Goal: Entertainment & Leisure: Consume media (video, audio)

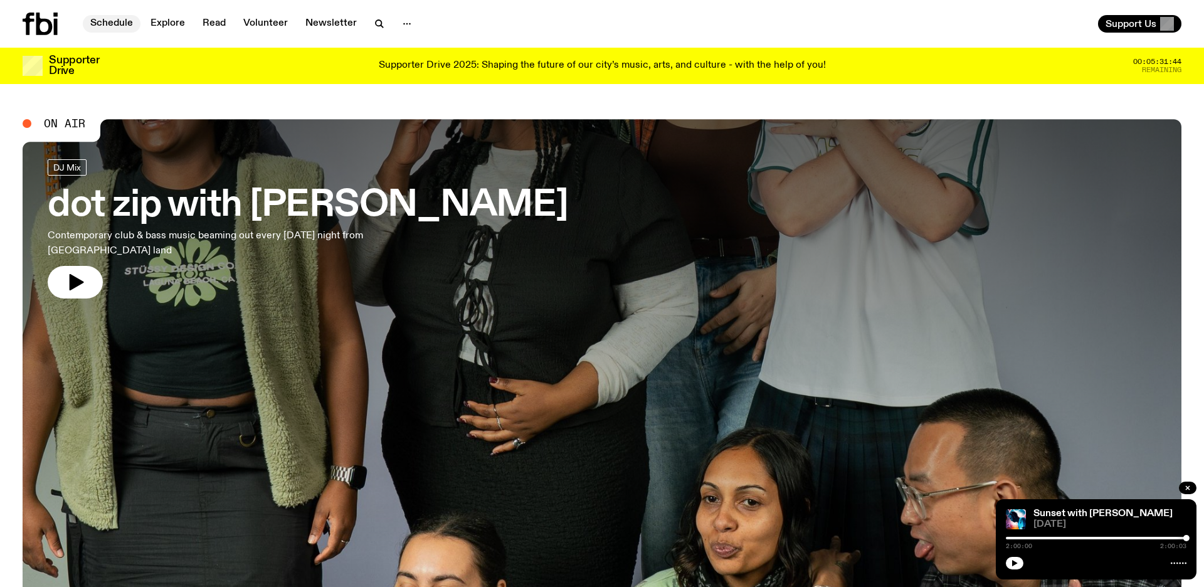
click at [100, 26] on link "Schedule" at bounding box center [112, 24] width 58 height 18
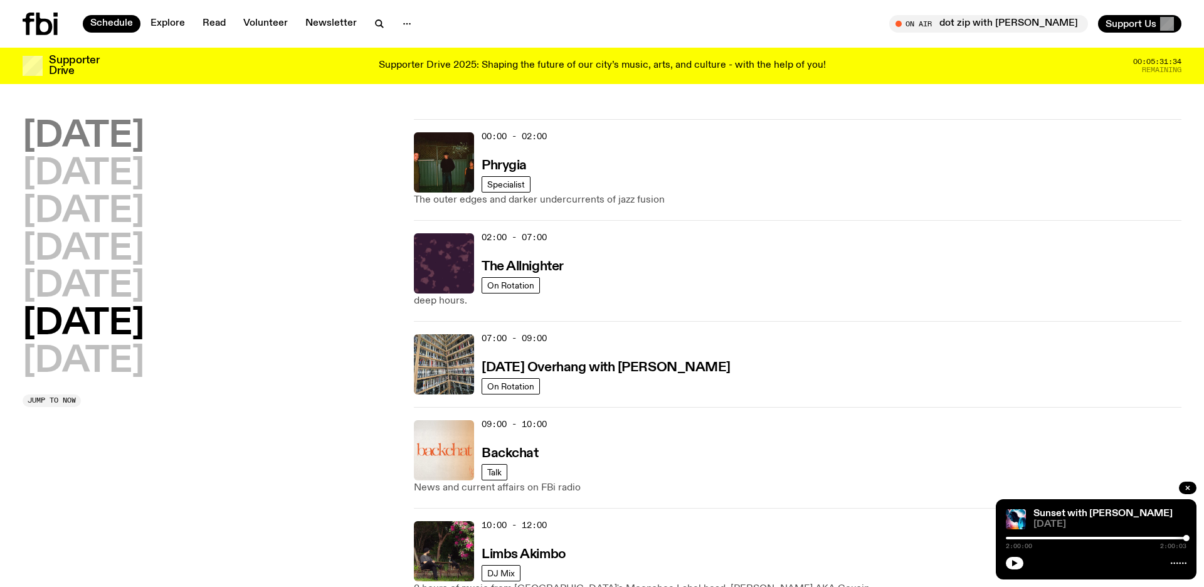
click at [100, 125] on h2 "[DATE]" at bounding box center [84, 136] width 122 height 35
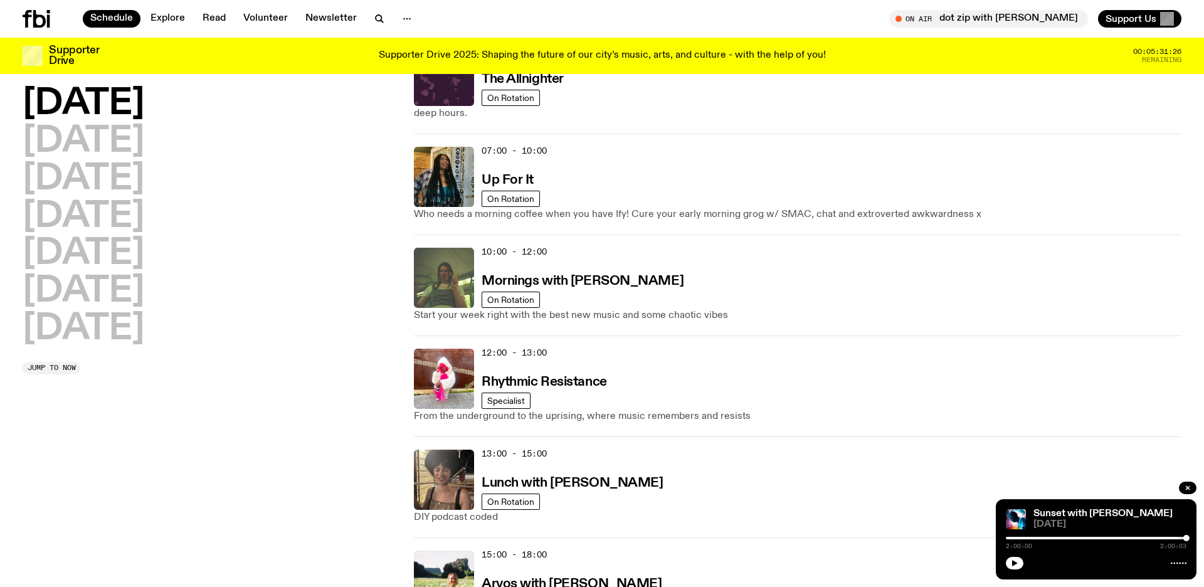
scroll to position [298, 0]
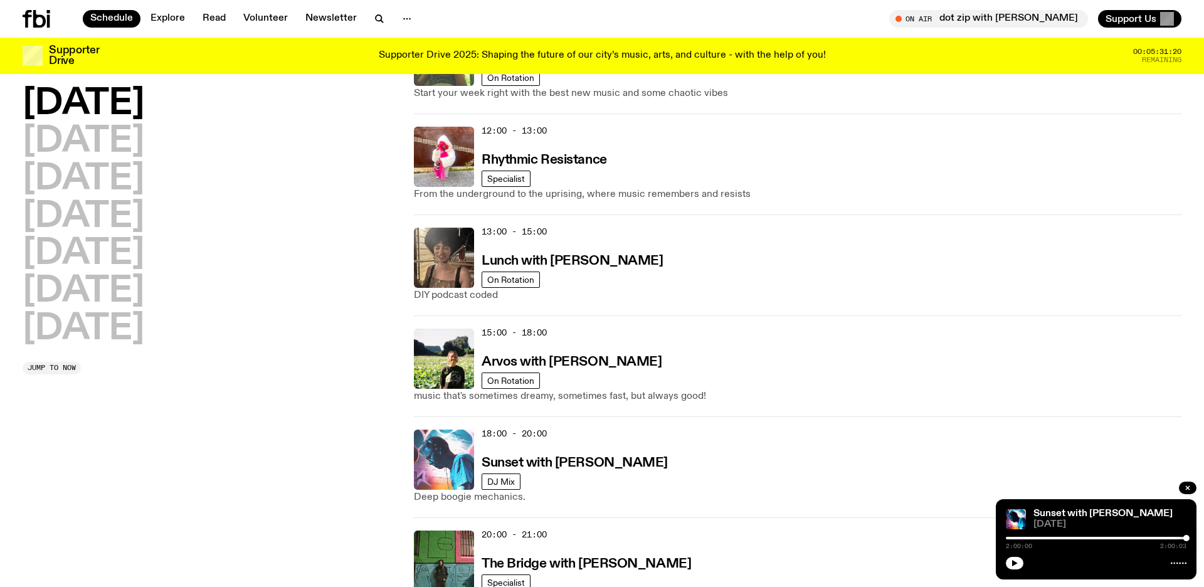
click at [429, 480] on img at bounding box center [444, 459] width 60 height 60
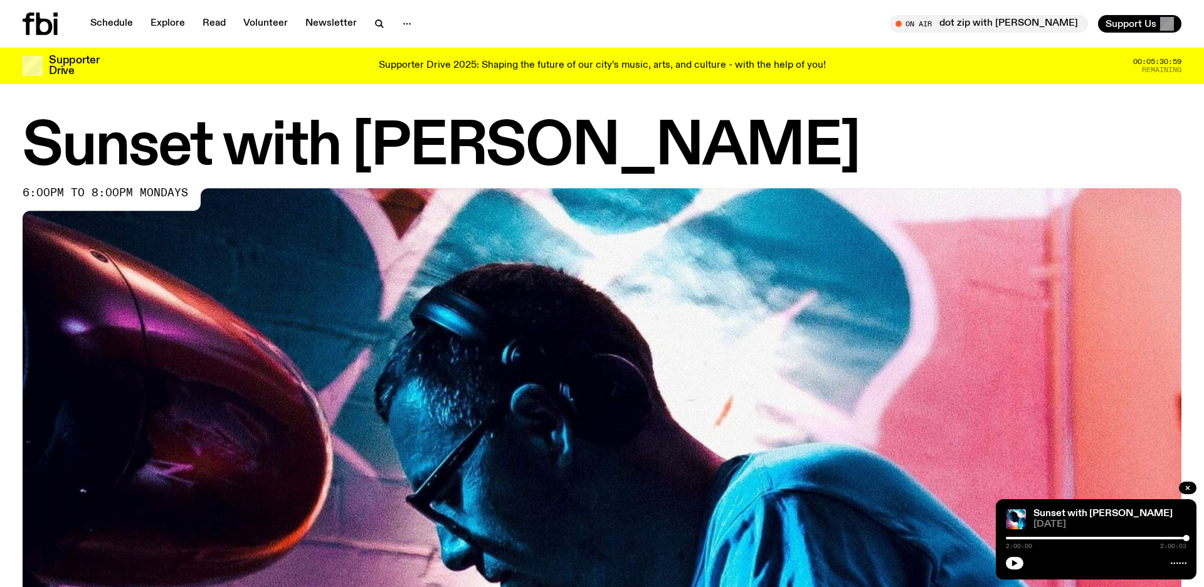
click at [1014, 540] on div "2:00:00 2:00:03" at bounding box center [1096, 541] width 181 height 15
click at [1029, 570] on div "Sunset with [PERSON_NAME] [DATE] 2:00:00 2:00:03" at bounding box center [1096, 539] width 201 height 80
click at [1029, 540] on div "2:00:00 2:00:03" at bounding box center [1096, 541] width 181 height 15
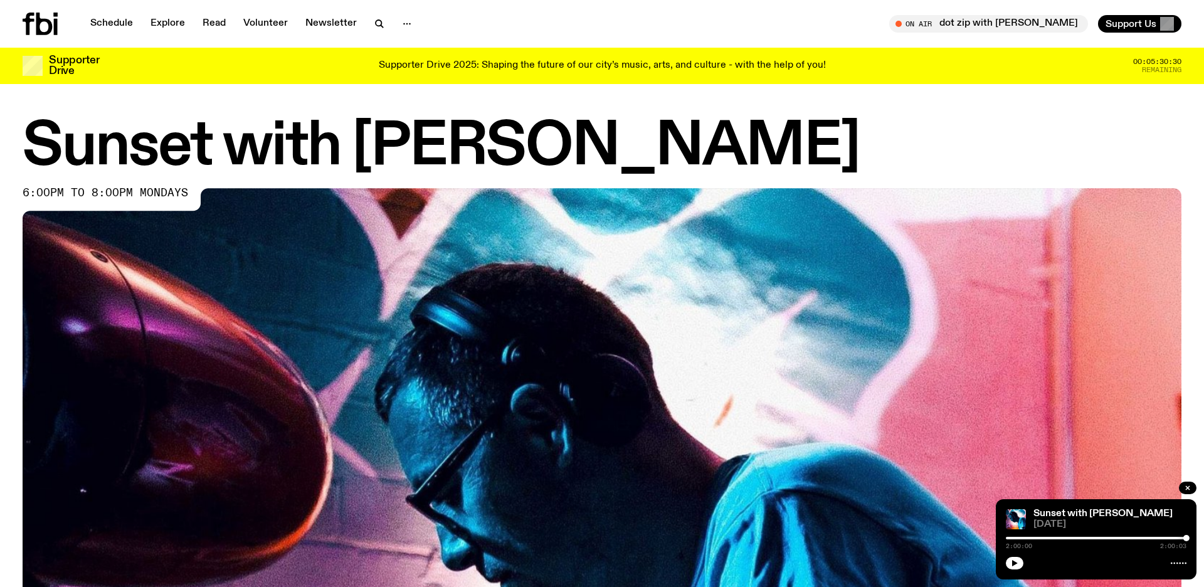
click at [1029, 540] on div "2:00:00 2:00:03" at bounding box center [1096, 541] width 181 height 15
click at [1011, 563] on icon "button" at bounding box center [1015, 563] width 8 height 8
click at [1011, 16] on div "Tune in live" at bounding box center [988, 24] width 199 height 18
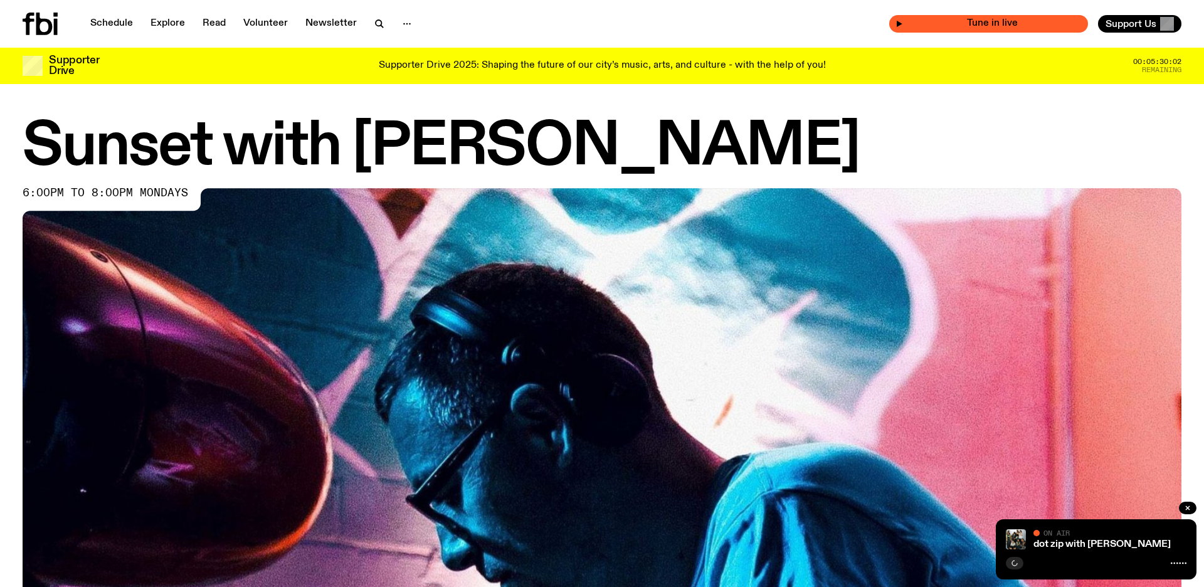
click at [1011, 16] on div "Tune in live" at bounding box center [988, 24] width 199 height 18
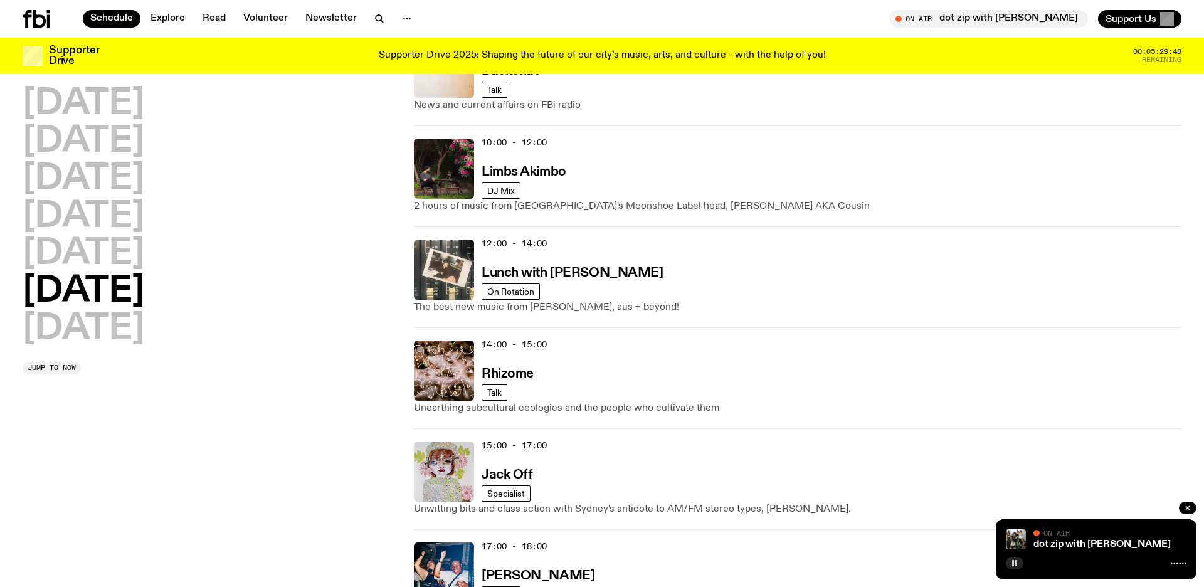
scroll to position [727, 0]
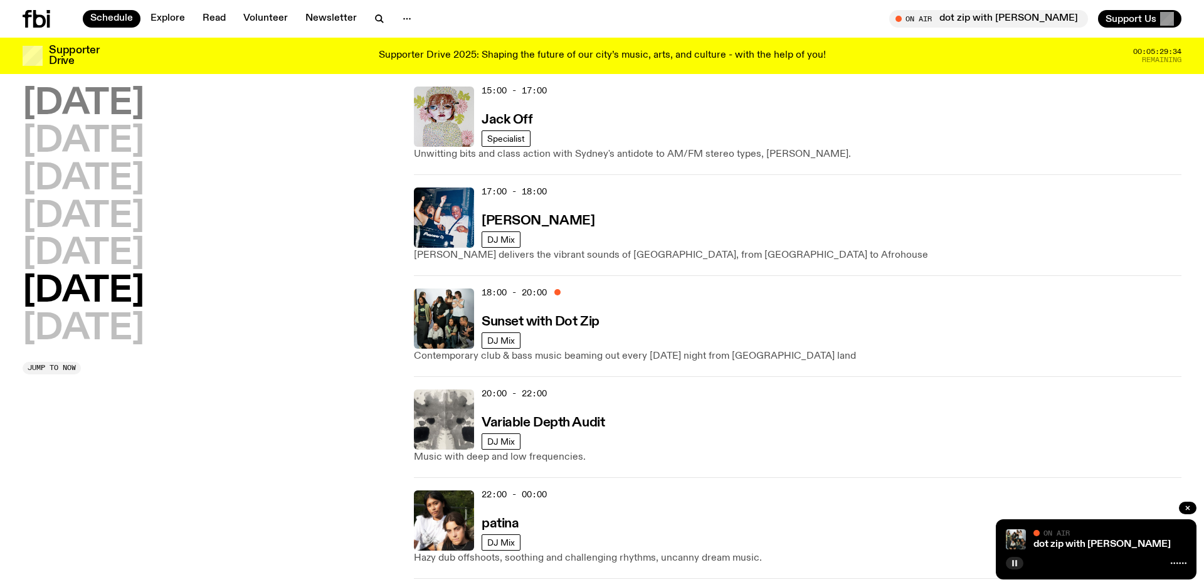
click at [134, 111] on h2 "[DATE]" at bounding box center [84, 104] width 122 height 35
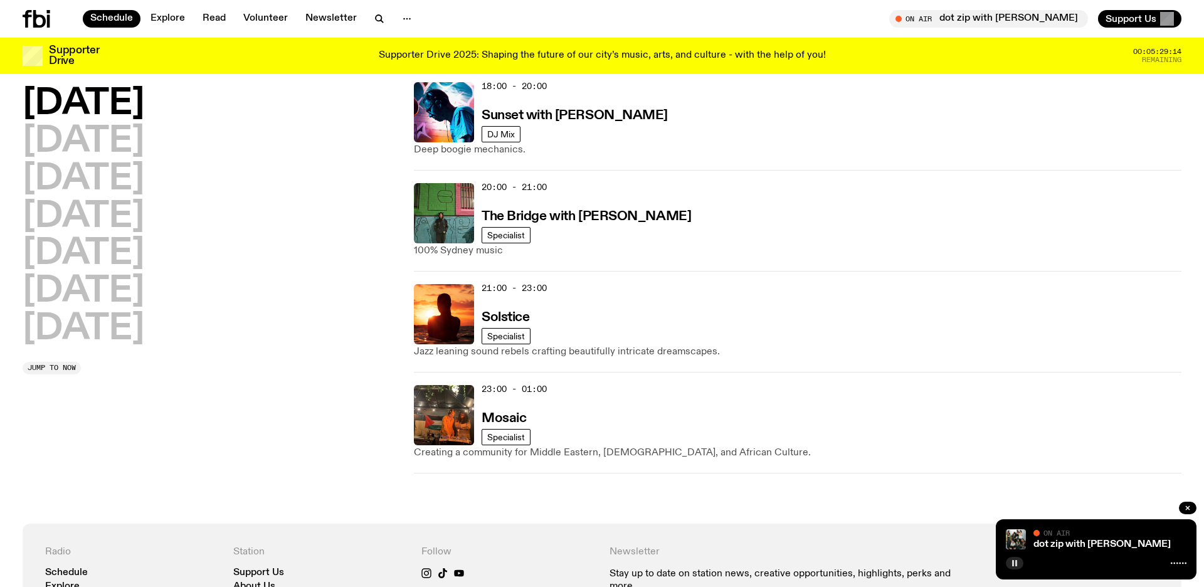
scroll to position [649, 0]
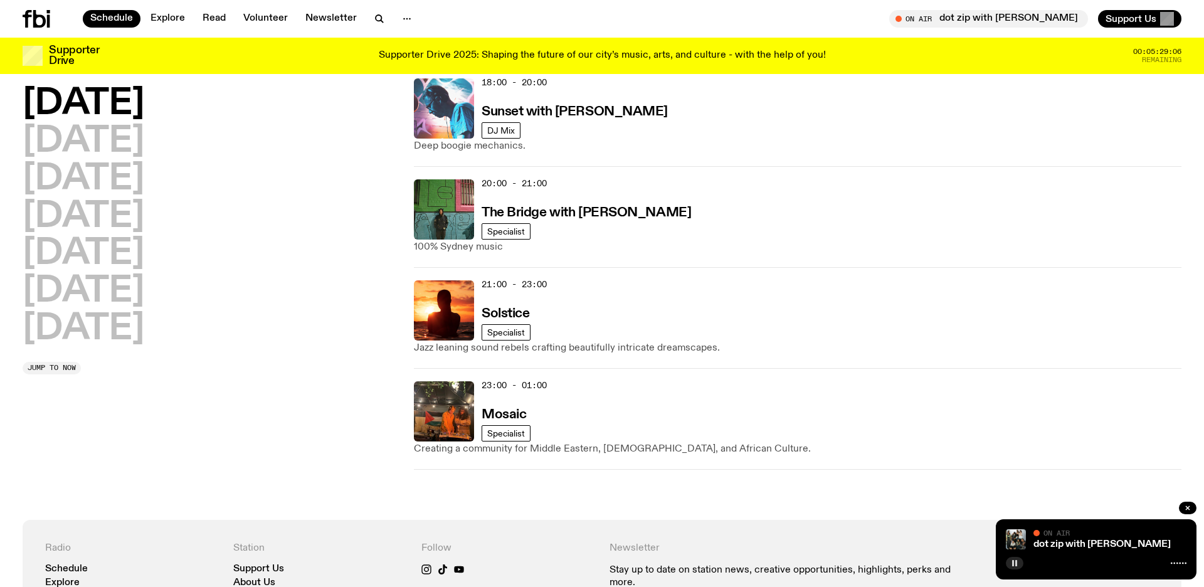
click at [418, 131] on img at bounding box center [444, 108] width 60 height 60
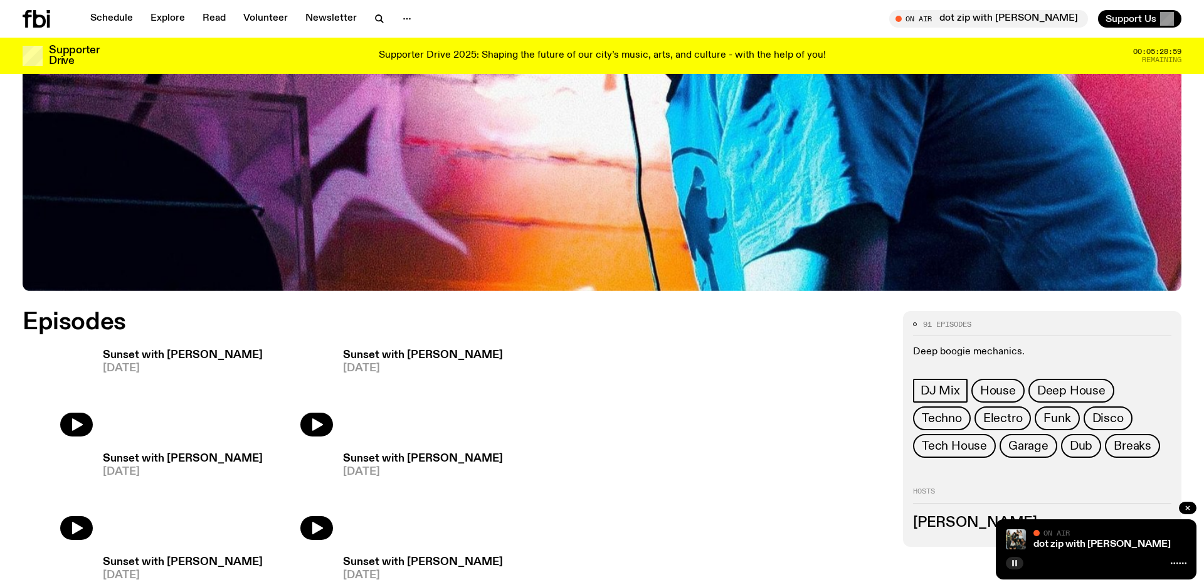
scroll to position [692, 0]
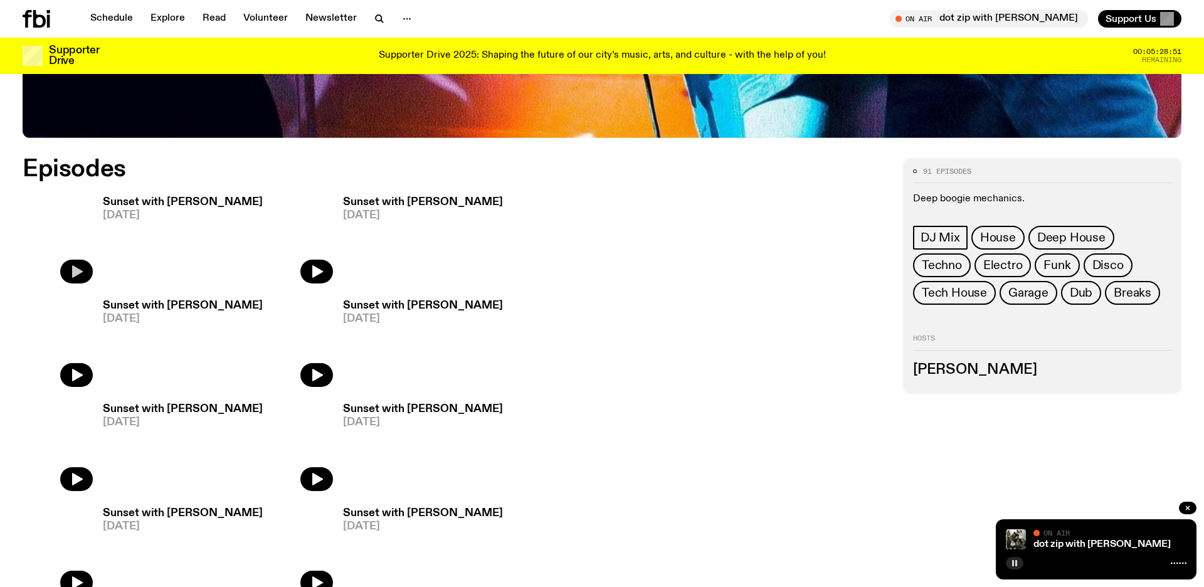
click at [87, 276] on button "button" at bounding box center [76, 272] width 33 height 24
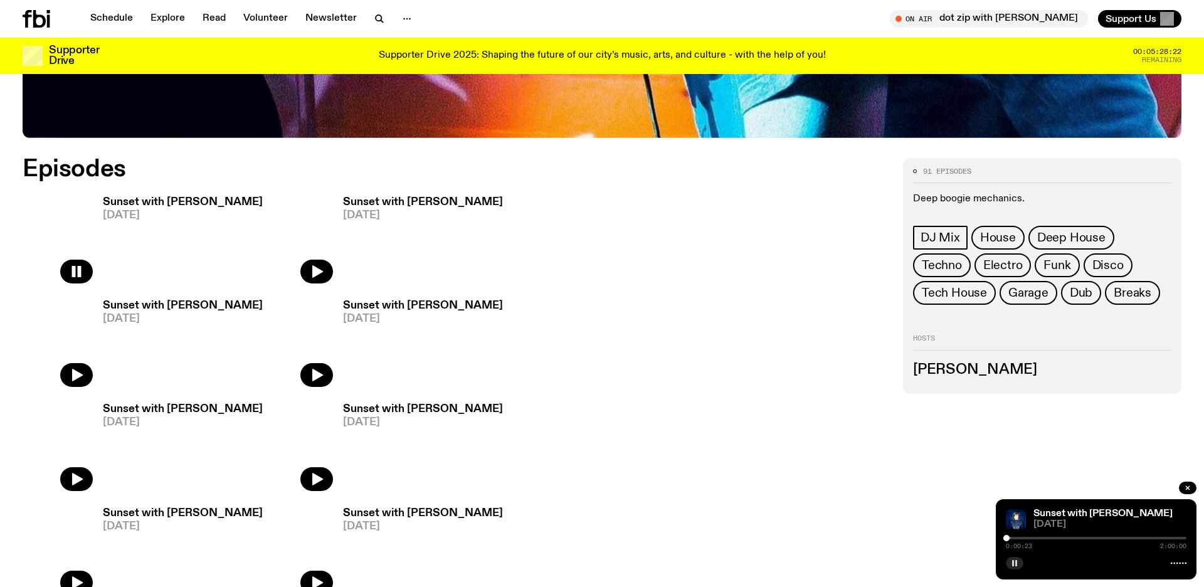
click at [1012, 537] on div at bounding box center [1096, 538] width 181 height 3
click at [1012, 522] on img at bounding box center [1016, 519] width 20 height 20
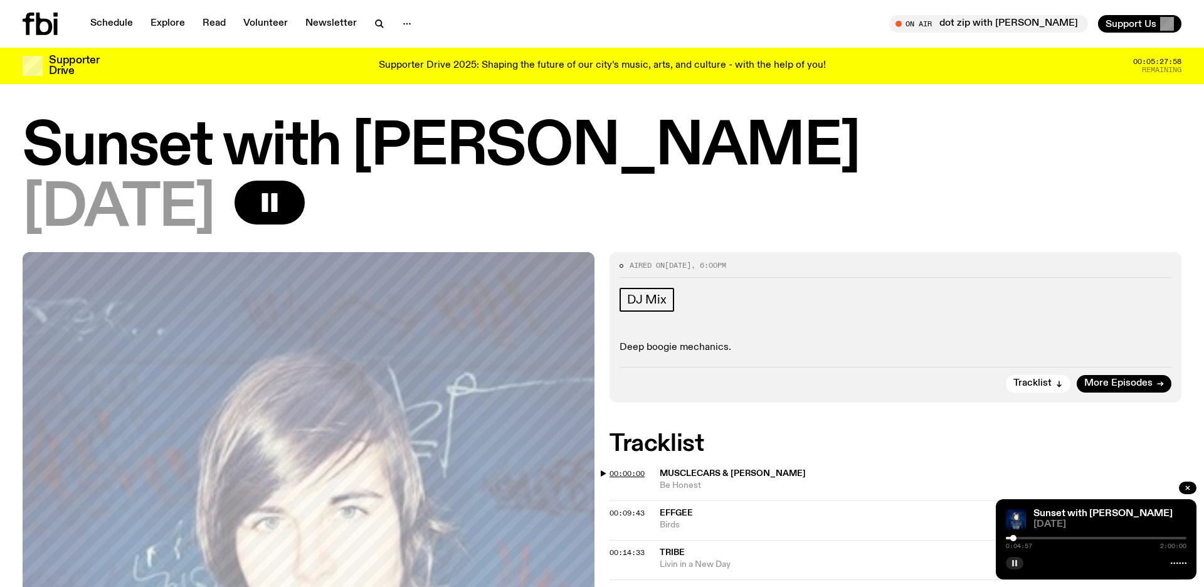
click at [618, 476] on span "00:00:00" at bounding box center [626, 473] width 35 height 10
click at [618, 514] on span "00:09:43" at bounding box center [626, 513] width 35 height 10
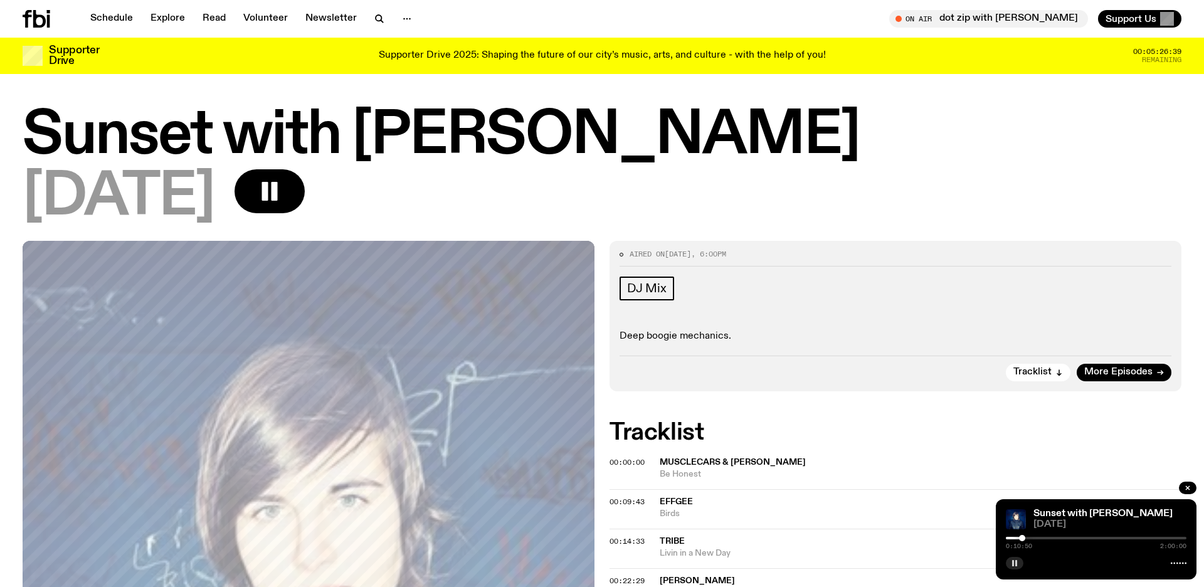
scroll to position [345, 0]
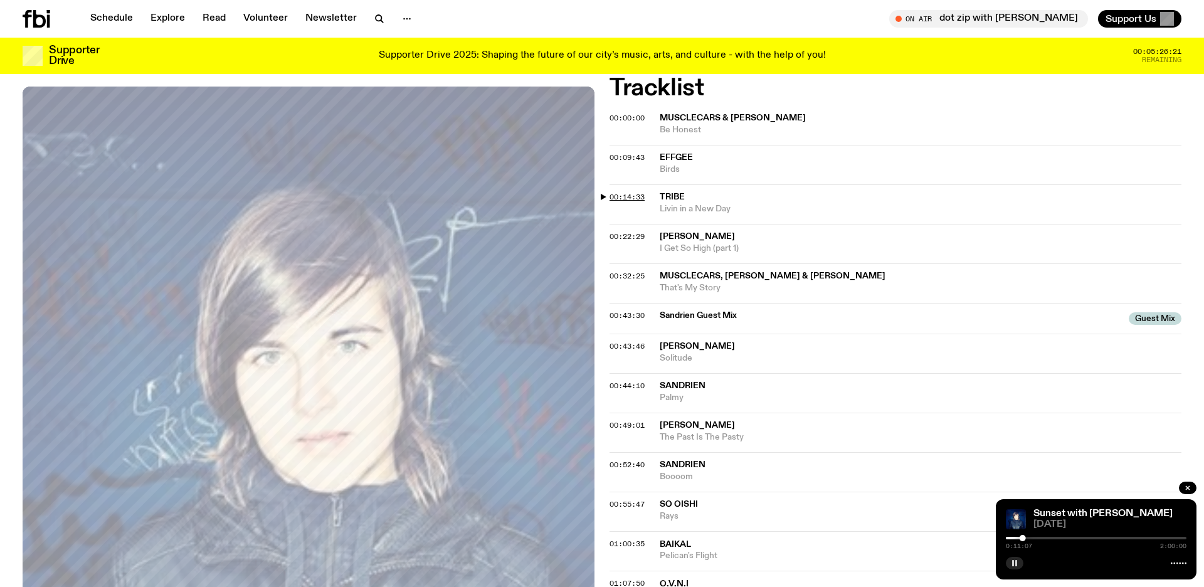
click at [619, 197] on span "00:14:33" at bounding box center [626, 197] width 35 height 10
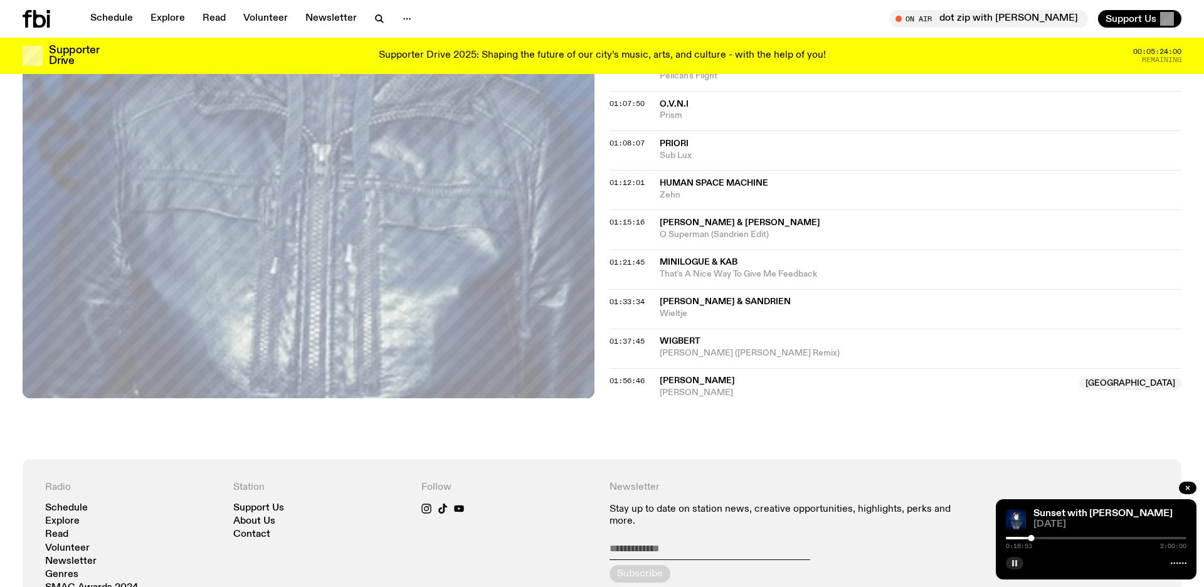
scroll to position [1135, 0]
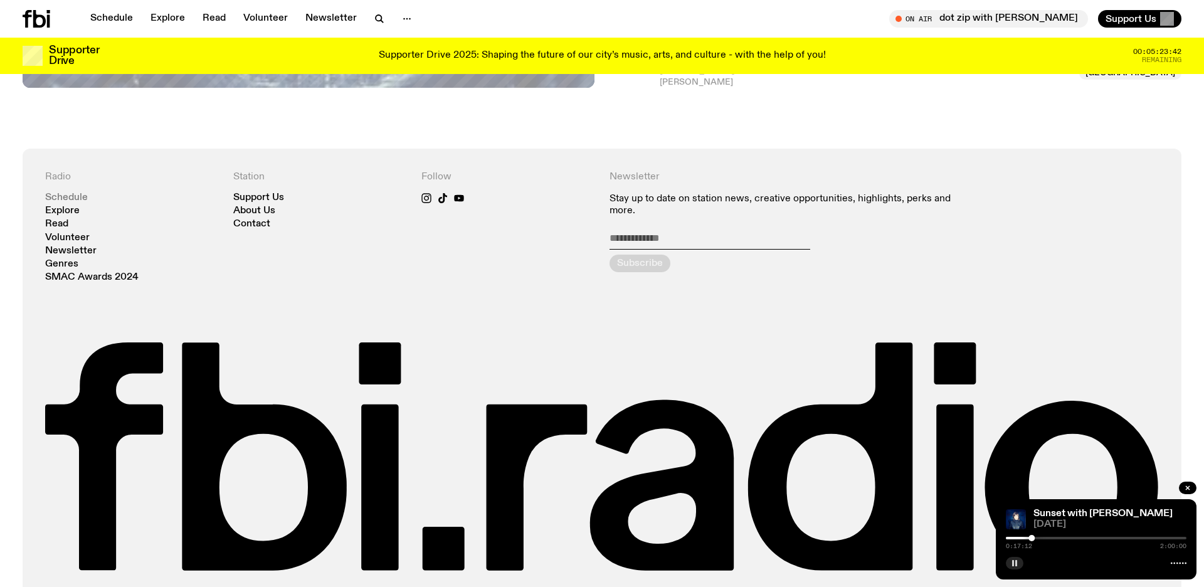
click at [55, 197] on link "Schedule" at bounding box center [66, 197] width 43 height 9
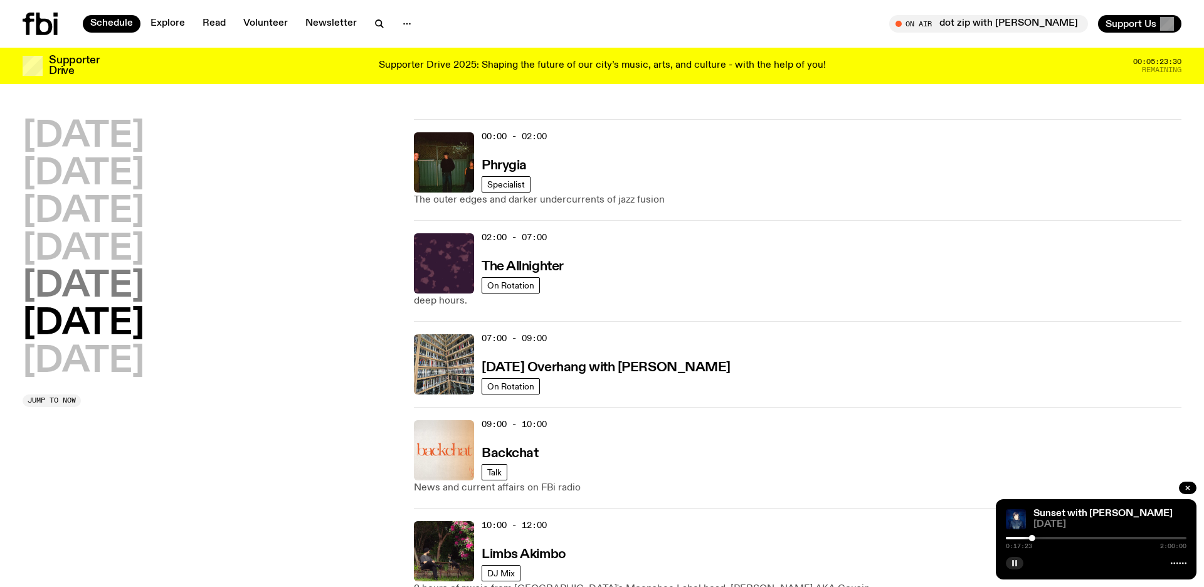
click at [55, 280] on h2 "[DATE]" at bounding box center [84, 286] width 122 height 35
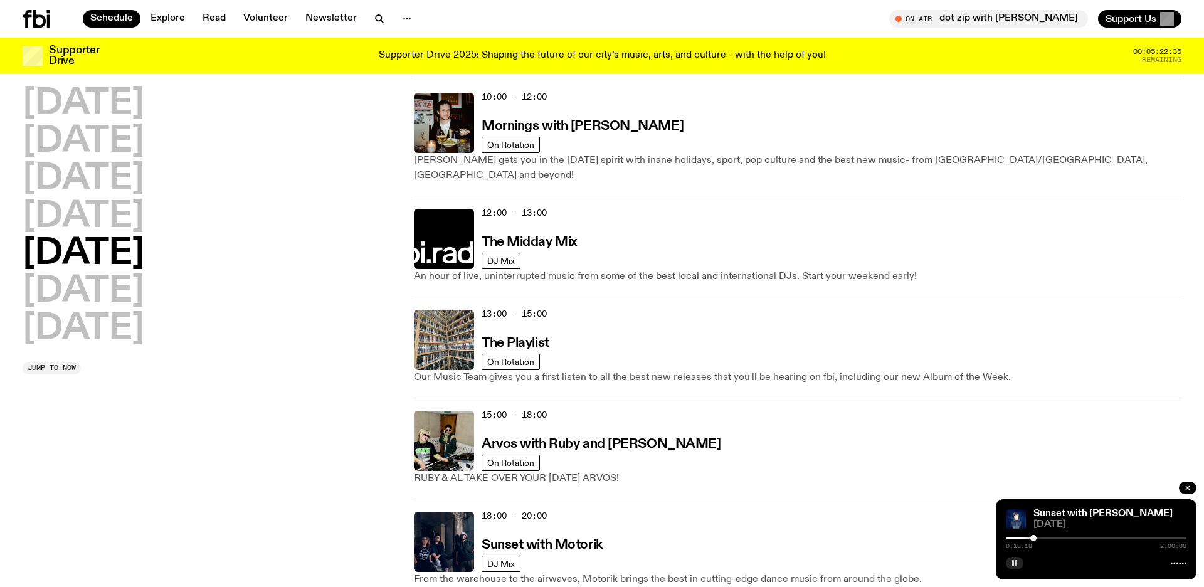
scroll to position [211, 0]
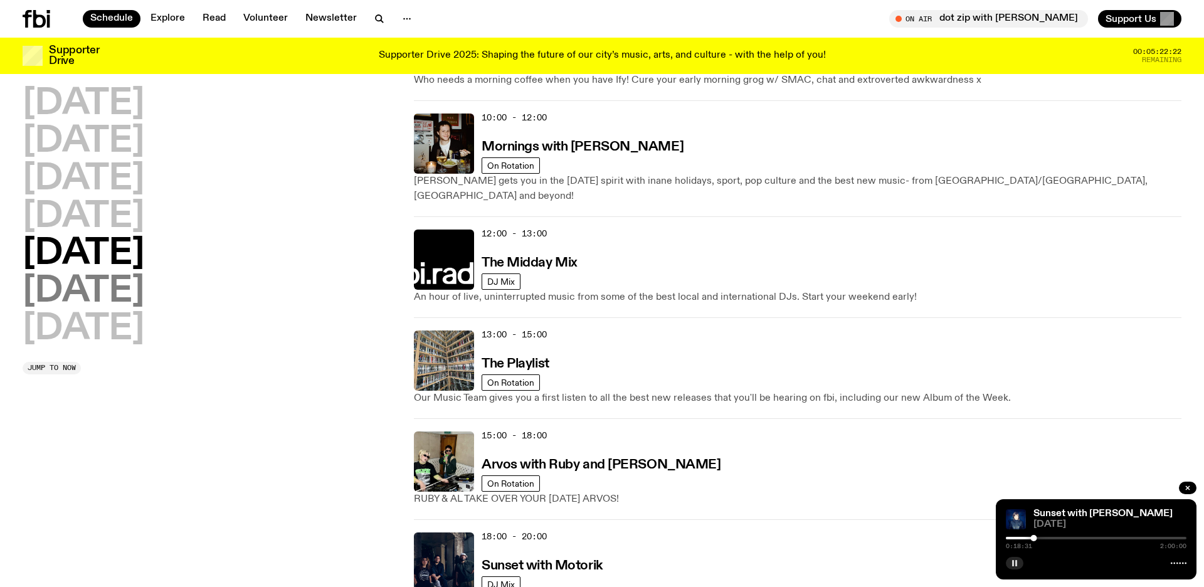
click at [114, 285] on h2 "[DATE]" at bounding box center [84, 291] width 122 height 35
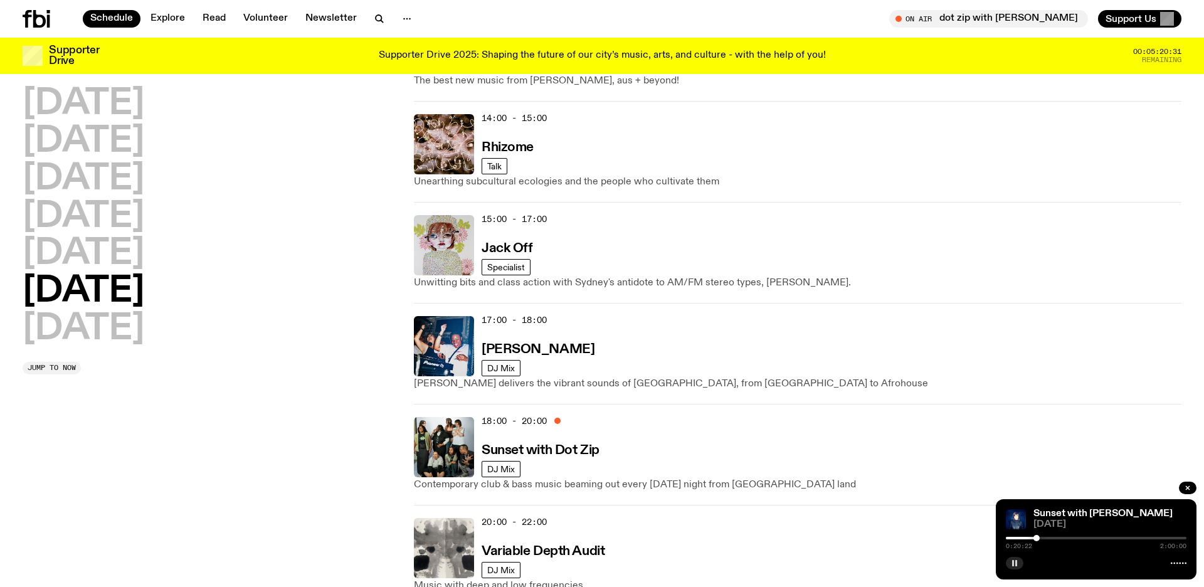
scroll to position [825, 0]
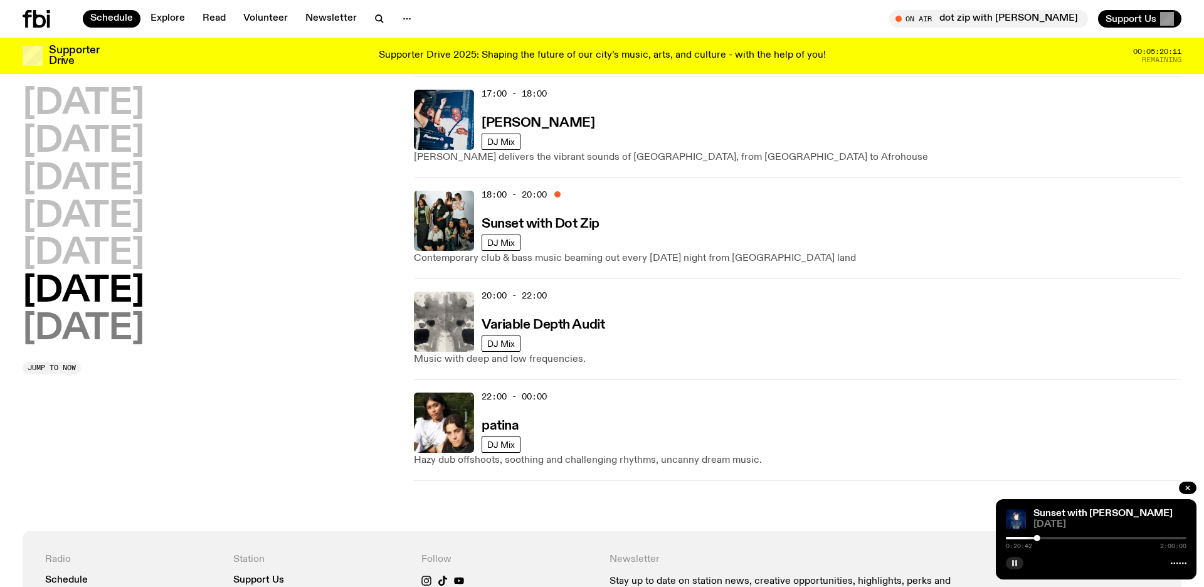
click at [129, 337] on h2 "[DATE]" at bounding box center [84, 329] width 122 height 35
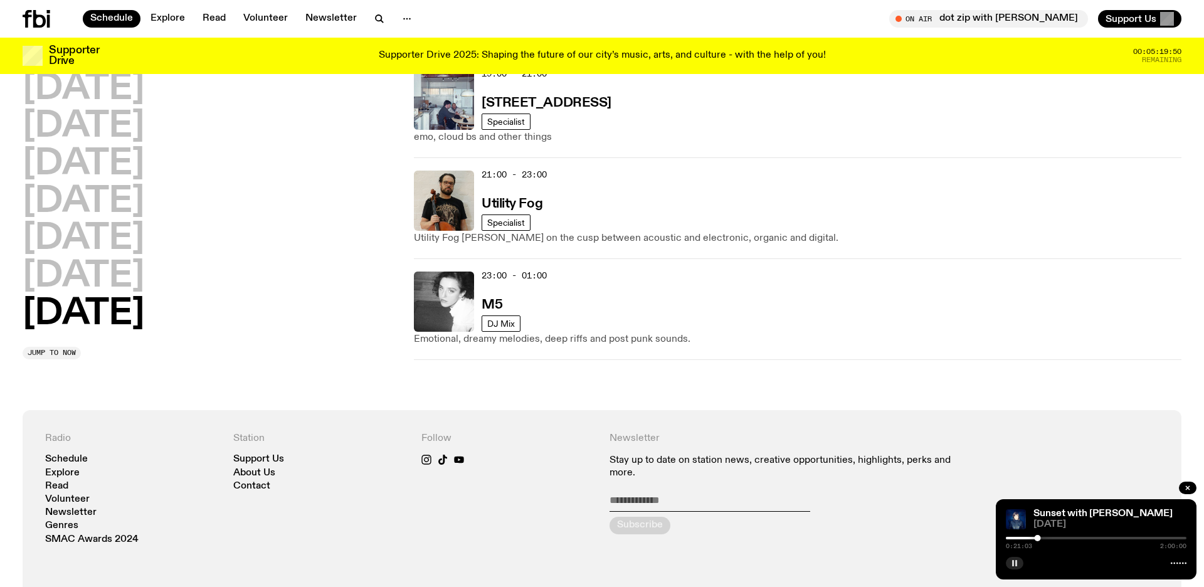
scroll to position [549, 0]
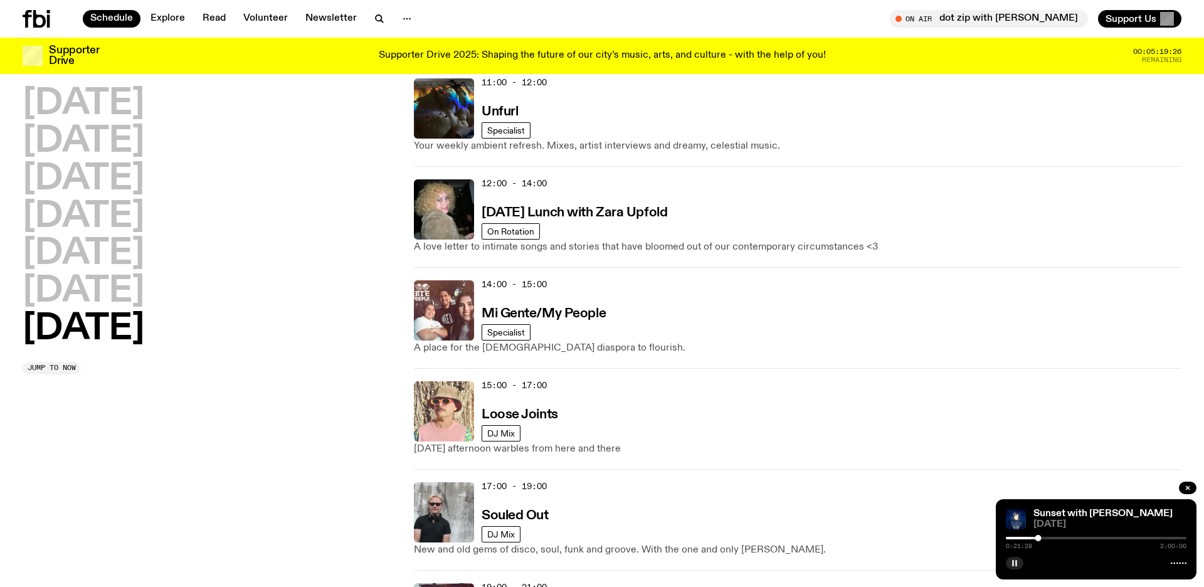
click at [462, 401] on img at bounding box center [444, 411] width 60 height 60
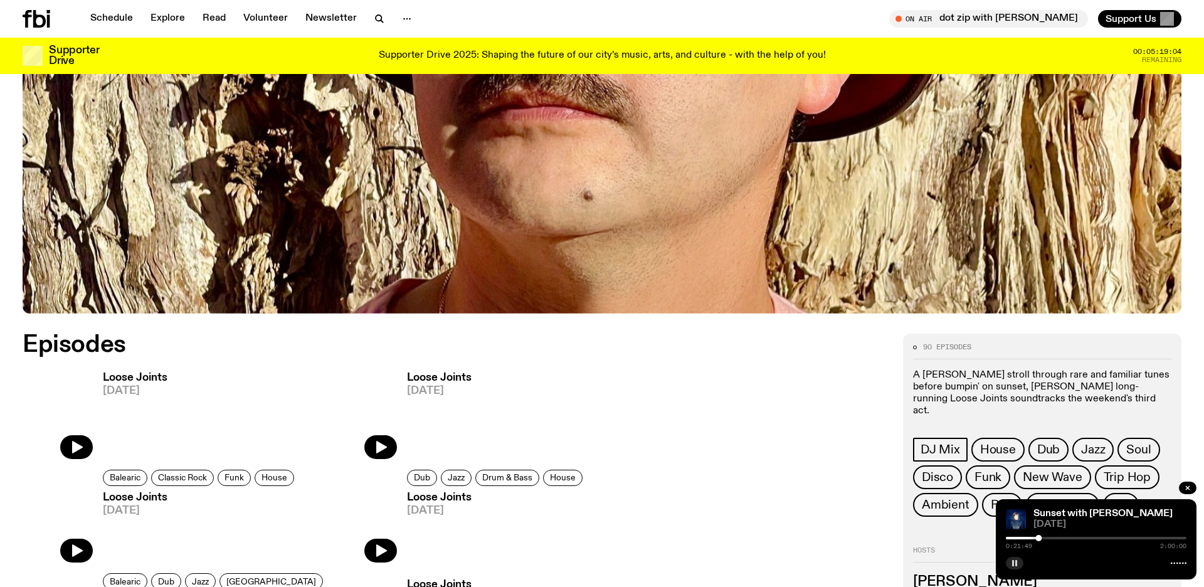
scroll to position [692, 0]
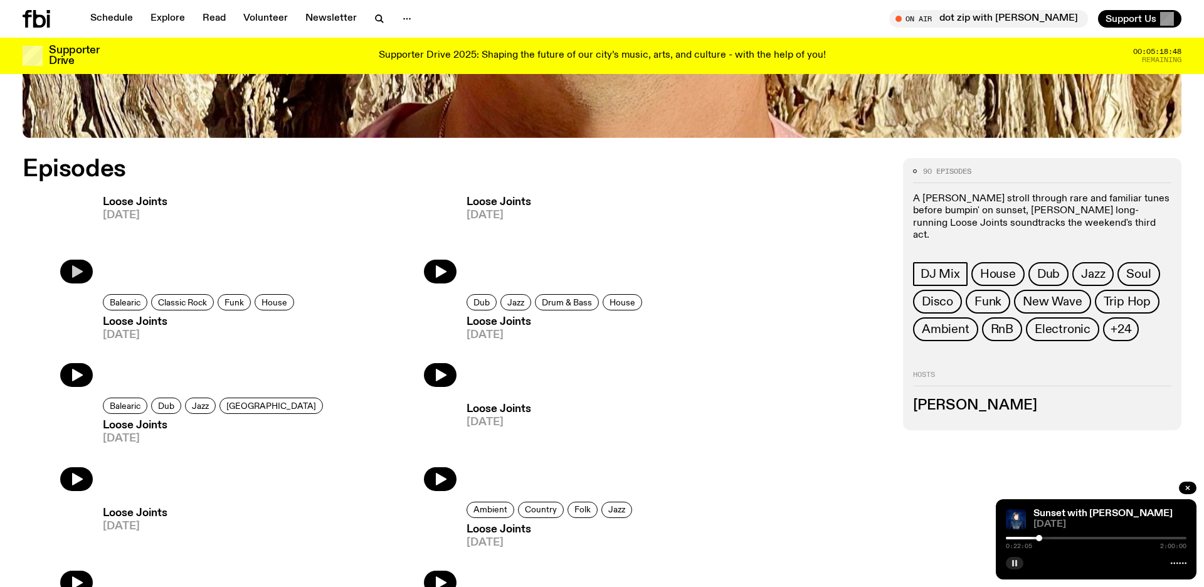
click at [70, 266] on icon "button" at bounding box center [76, 271] width 15 height 15
click at [1012, 518] on img at bounding box center [1016, 519] width 20 height 20
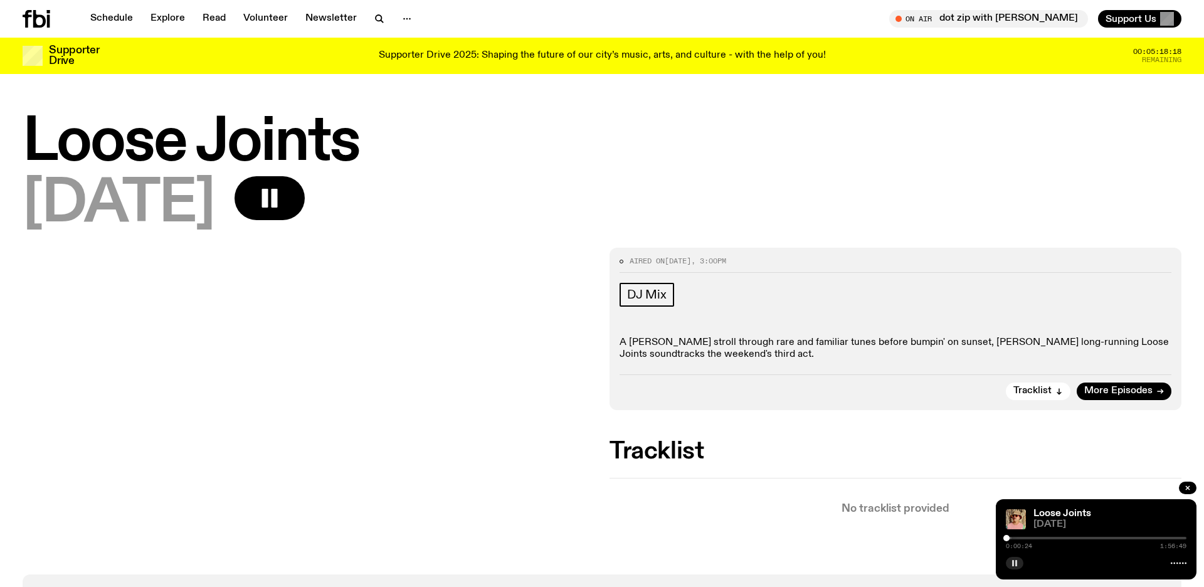
scroll to position [517, 0]
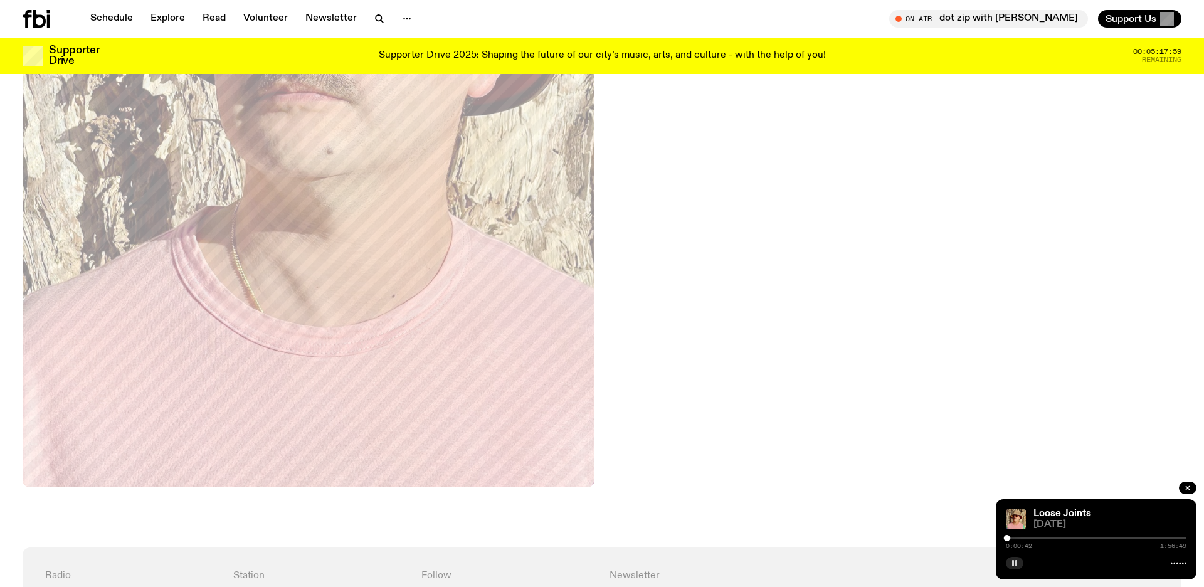
click at [1025, 543] on span "0:00:42" at bounding box center [1019, 546] width 26 height 6
click at [1025, 543] on span "0:00:44" at bounding box center [1019, 546] width 26 height 6
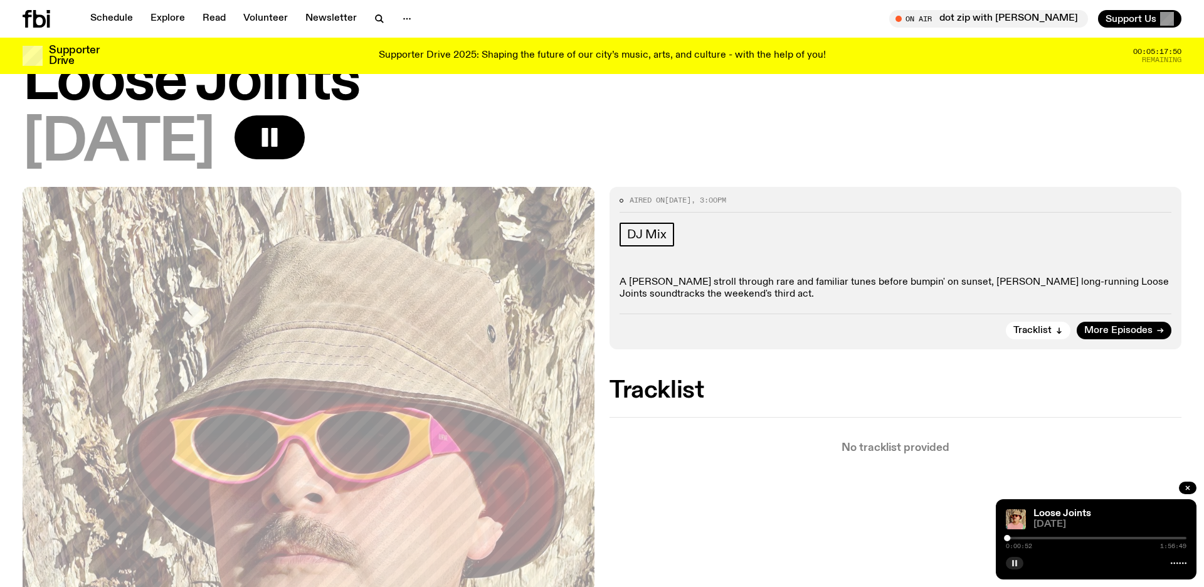
scroll to position [256, 0]
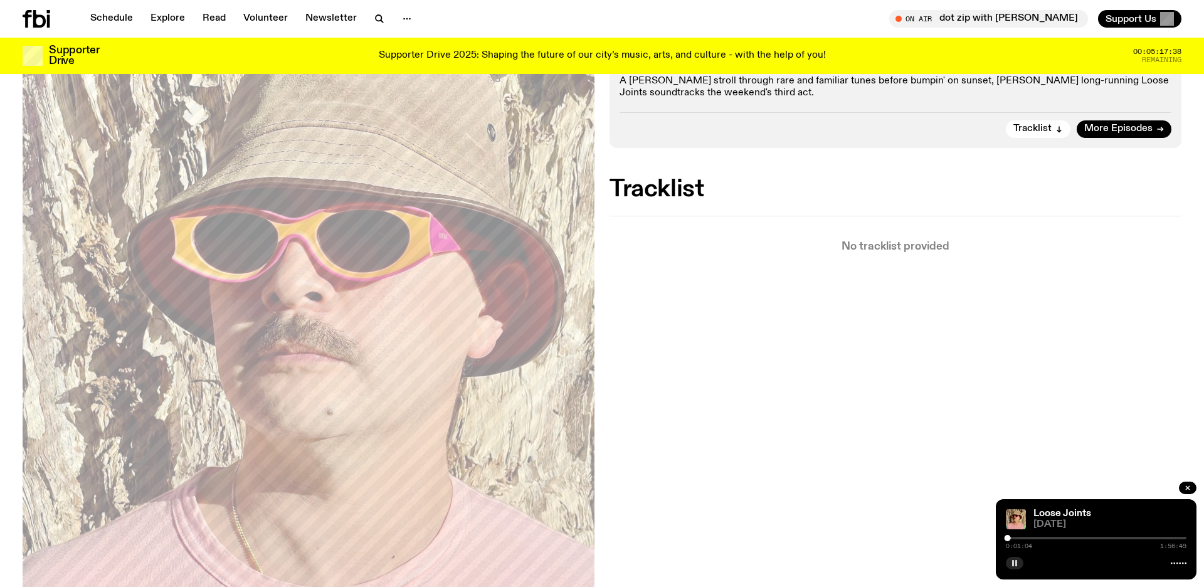
drag, startPoint x: 1010, startPoint y: 480, endPoint x: 1002, endPoint y: 480, distance: 7.5
click at [1002, 480] on div "Aired on [DATE] 3:00pm DJ Mix A [PERSON_NAME] stroll through rare and familiar …" at bounding box center [602, 397] width 1204 height 822
click at [1017, 540] on div "0:01:15 1:56:49" at bounding box center [1096, 541] width 181 height 15
click at [1017, 540] on div "0:01:18 1:56:49" at bounding box center [1096, 541] width 181 height 15
click at [1017, 540] on div "0:01:21 1:56:49" at bounding box center [1096, 541] width 181 height 15
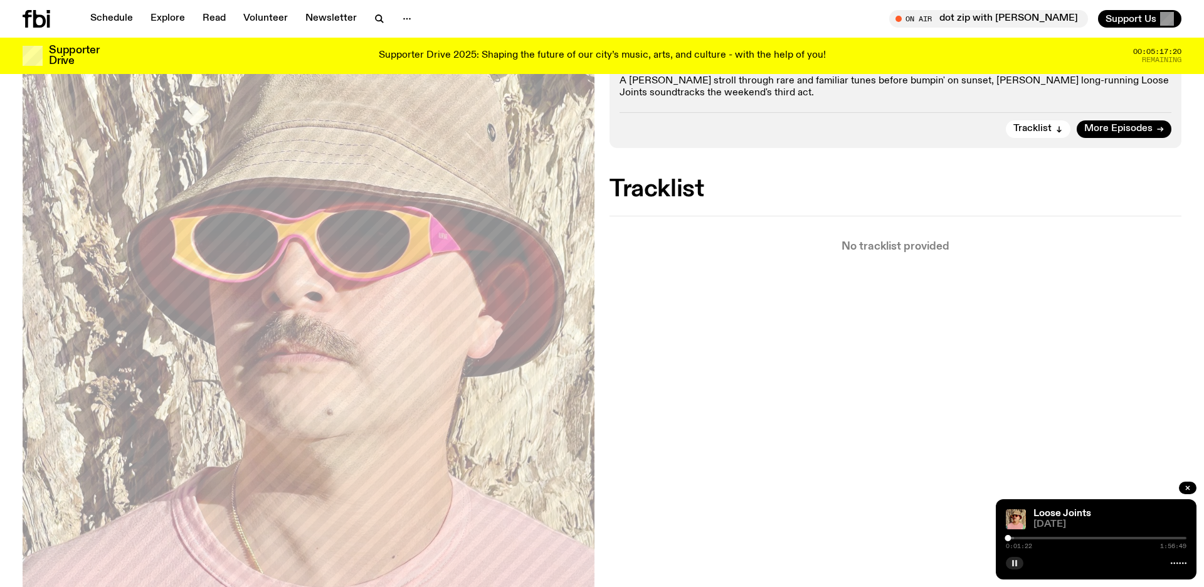
click at [1017, 540] on div "0:01:22 1:56:49" at bounding box center [1096, 541] width 181 height 15
click at [1010, 540] on div at bounding box center [1008, 538] width 6 height 6
click at [1010, 540] on div at bounding box center [1010, 538] width 6 height 6
click at [1017, 540] on div "0:02:52 1:56:49" at bounding box center [1096, 541] width 181 height 15
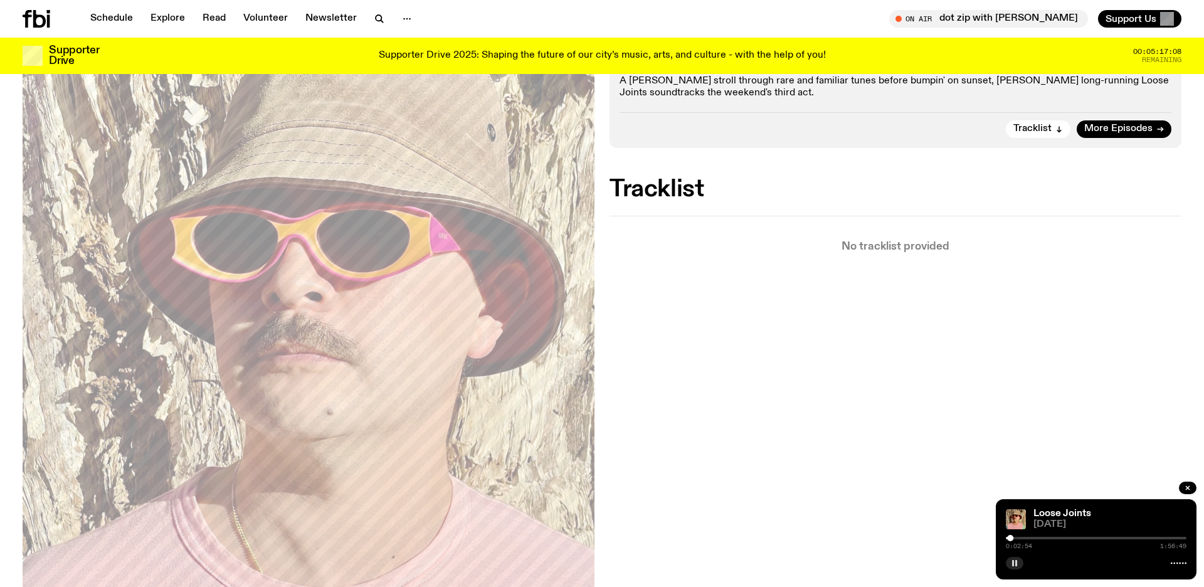
click at [1017, 540] on div "0:02:54 1:56:49" at bounding box center [1096, 541] width 181 height 15
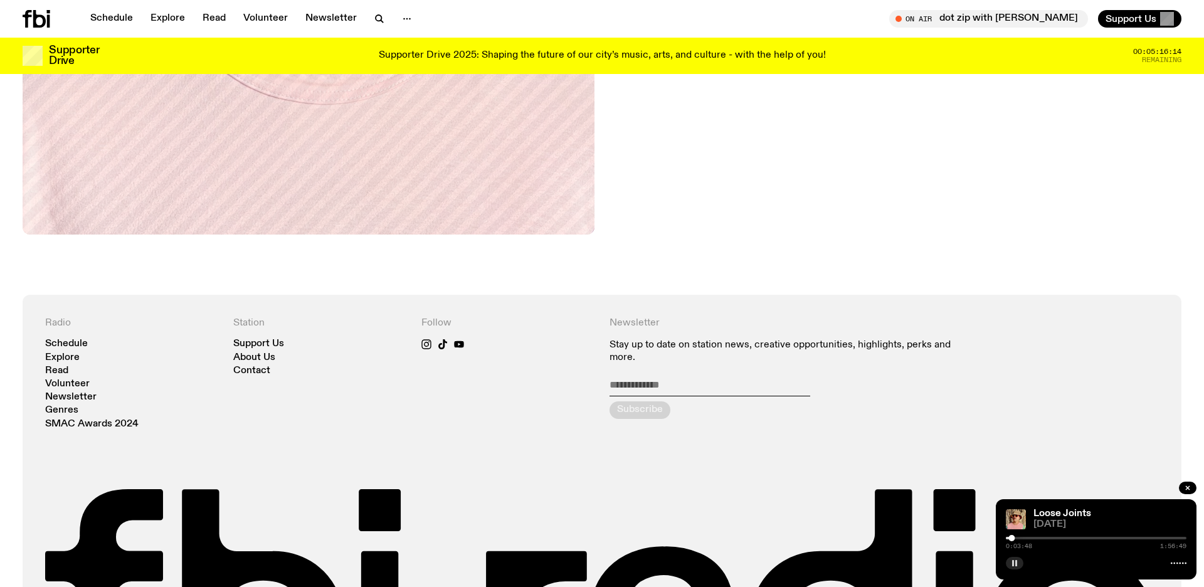
click at [1022, 540] on div "0:03:48 1:56:49" at bounding box center [1096, 541] width 181 height 15
click at [1022, 540] on div "0:03:49 1:56:49" at bounding box center [1096, 541] width 181 height 15
click at [1015, 540] on div at bounding box center [1012, 538] width 6 height 6
click at [1022, 540] on div "0:06:08 1:56:49" at bounding box center [1096, 541] width 181 height 15
click at [1022, 540] on div "0:06:09 1:56:49" at bounding box center [1096, 541] width 181 height 15
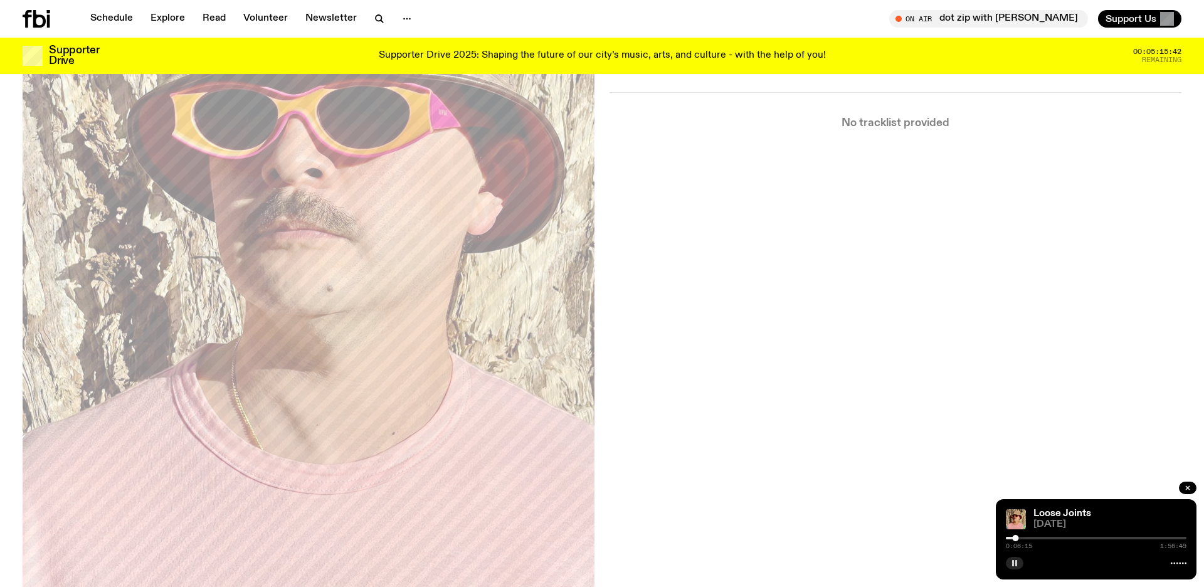
scroll to position [331, 0]
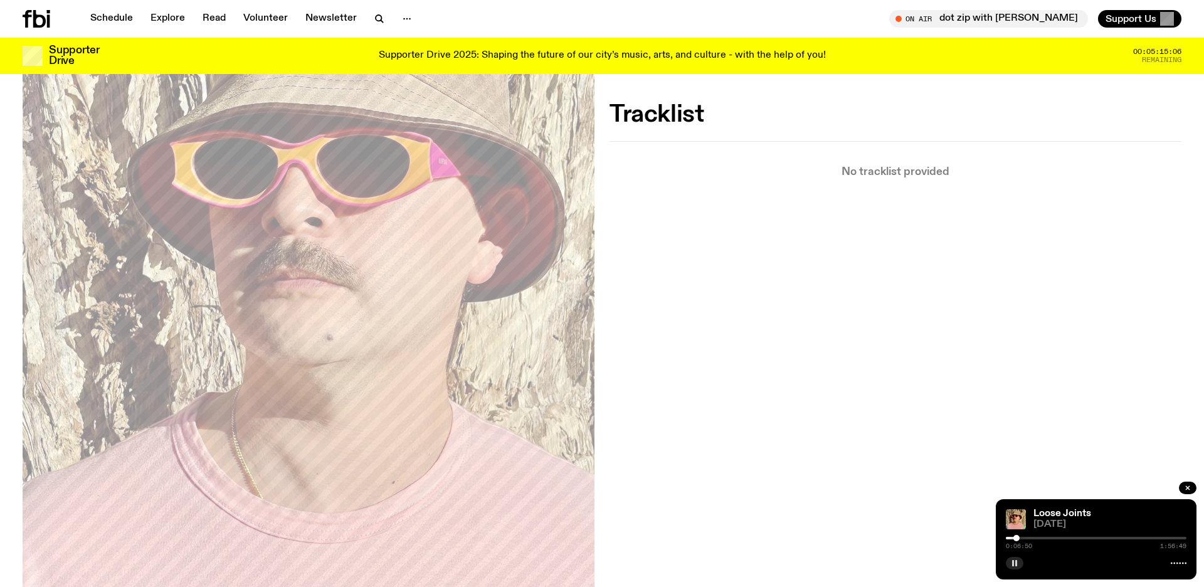
click at [1030, 537] on div at bounding box center [1096, 538] width 181 height 3
click at [1022, 537] on div at bounding box center [939, 538] width 181 height 3
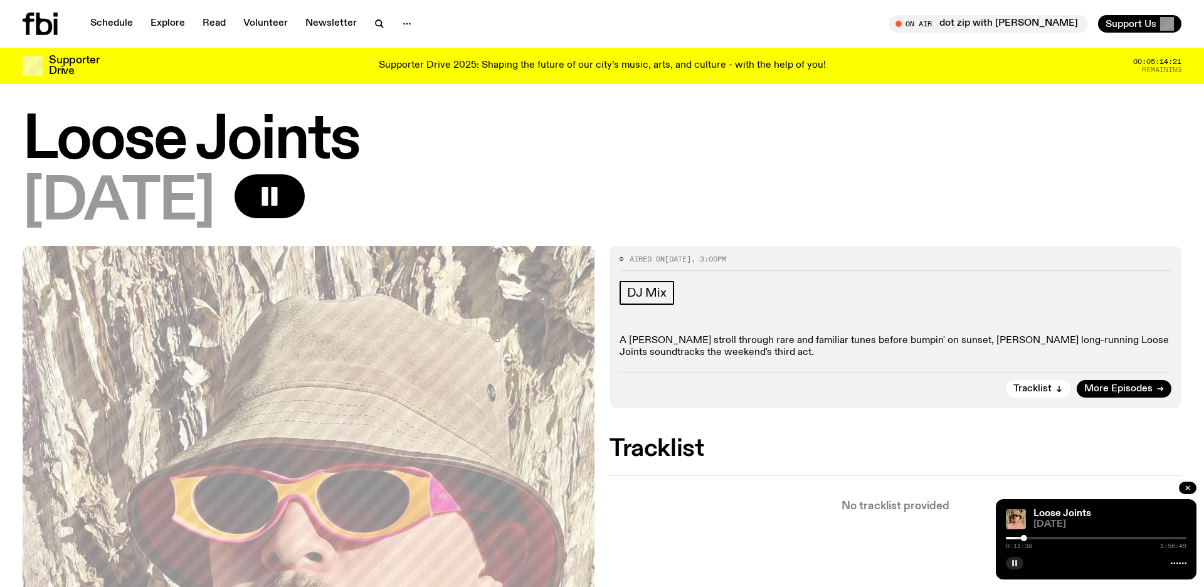
scroll to position [0, 0]
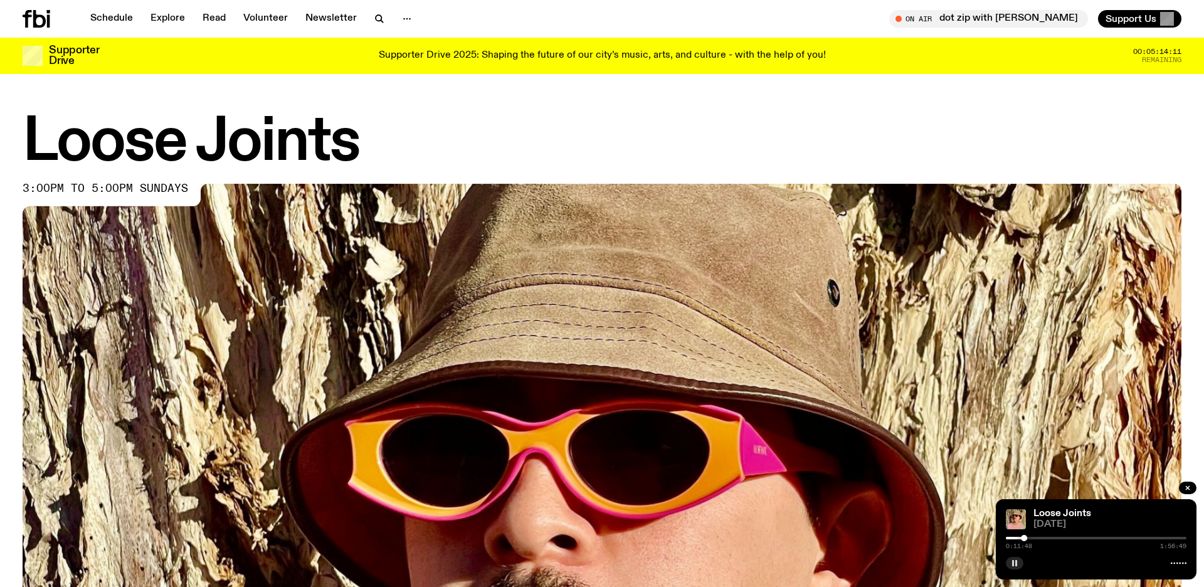
scroll to position [682, 0]
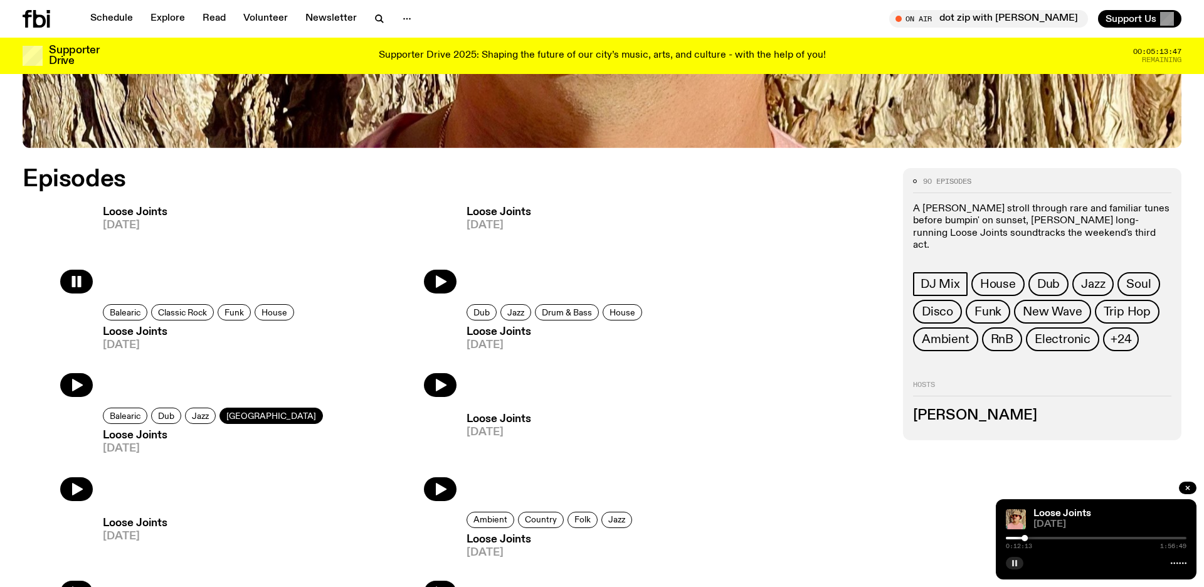
click at [255, 419] on span "[GEOGRAPHIC_DATA]" at bounding box center [271, 415] width 90 height 9
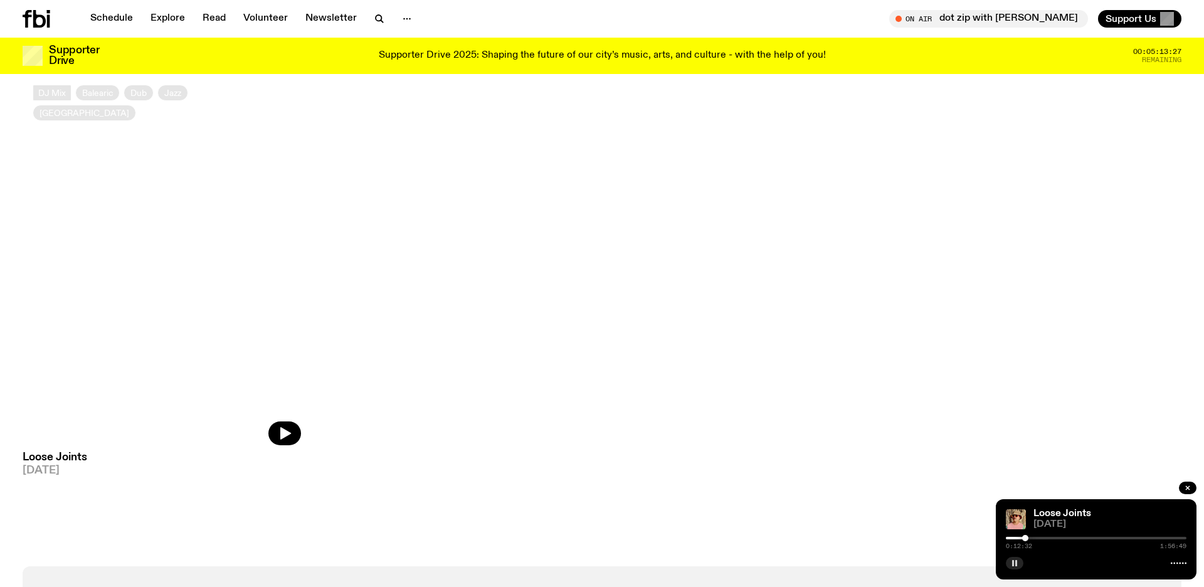
scroll to position [68, 0]
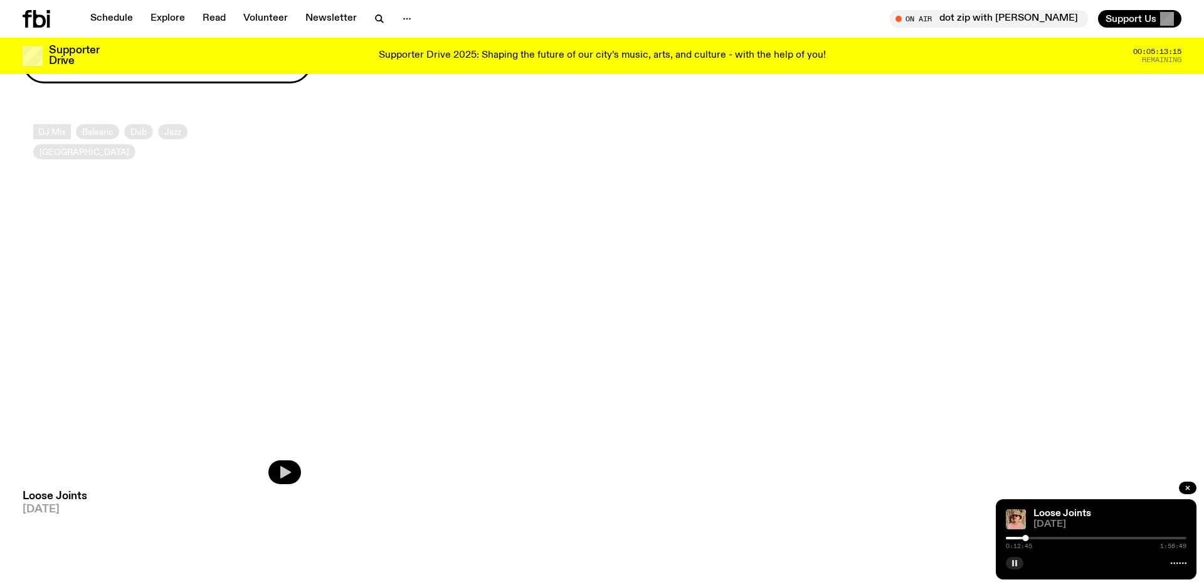
click at [292, 475] on button "button" at bounding box center [284, 472] width 33 height 24
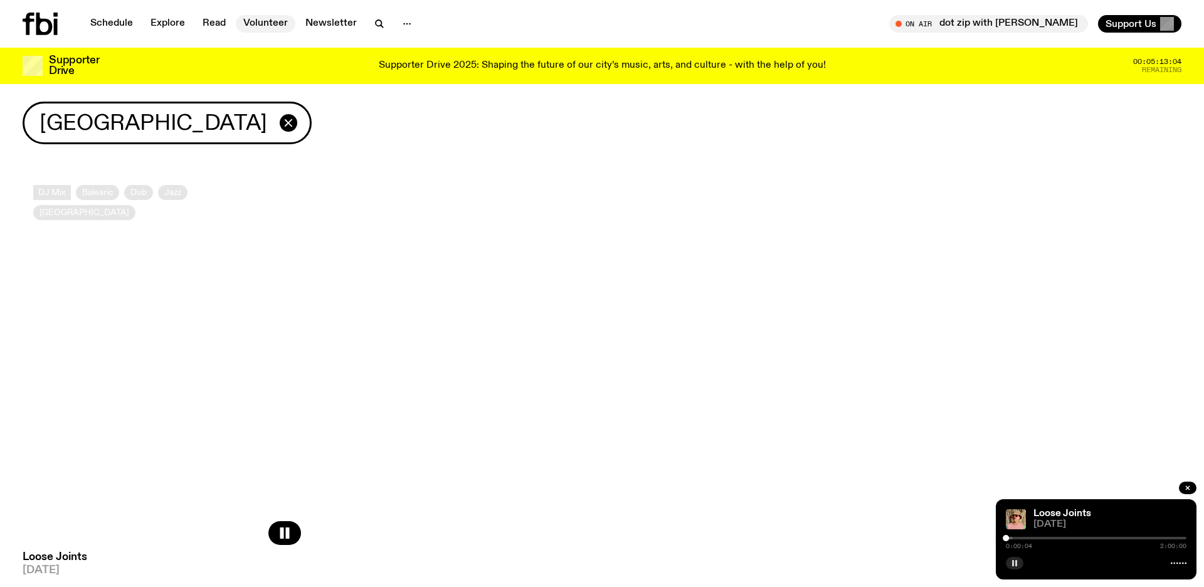
scroll to position [0, 0]
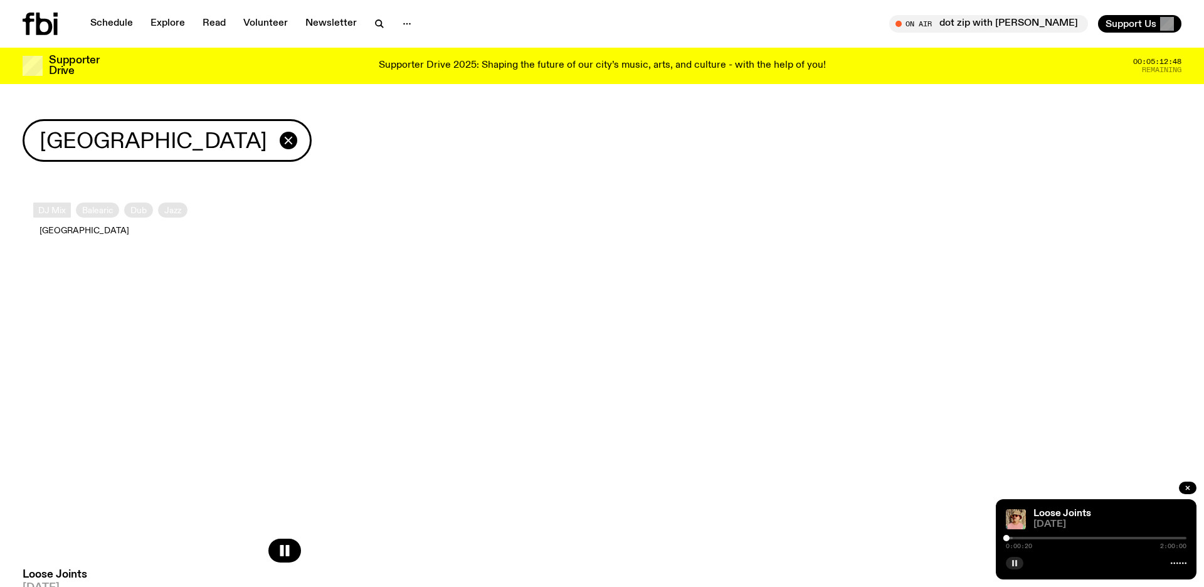
click at [129, 225] on span "[GEOGRAPHIC_DATA]" at bounding box center [84, 229] width 90 height 9
click at [102, 140] on span "[GEOGRAPHIC_DATA]" at bounding box center [153, 141] width 228 height 24
click at [102, 174] on div "[GEOGRAPHIC_DATA]" at bounding box center [602, 155] width 1204 height 73
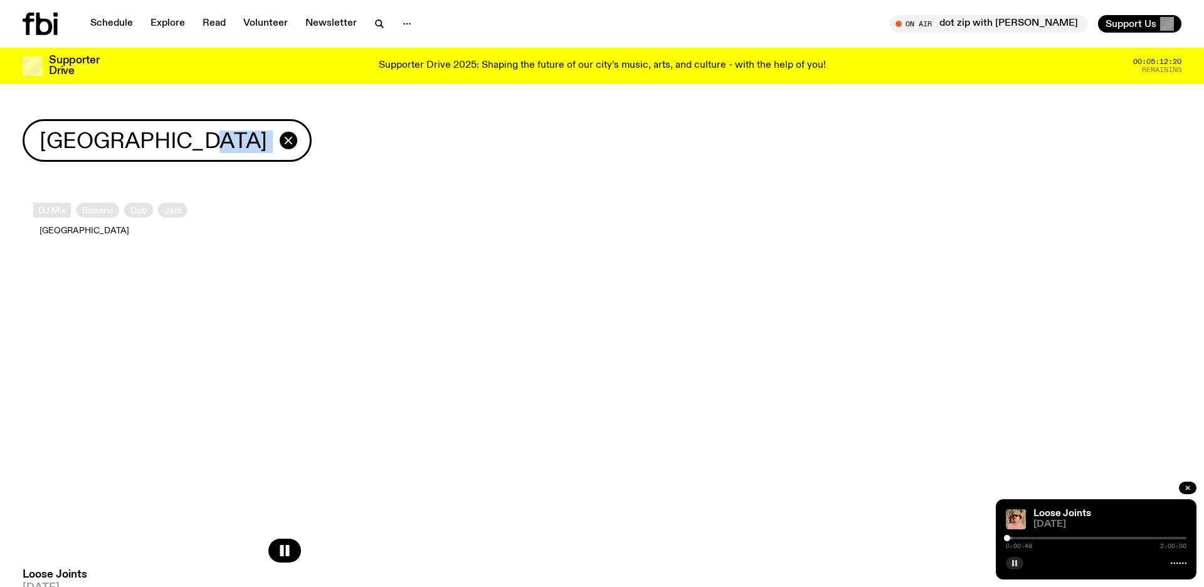
click at [136, 222] on link "[GEOGRAPHIC_DATA]" at bounding box center [84, 230] width 103 height 16
click at [1015, 539] on div at bounding box center [1096, 538] width 181 height 3
click at [1022, 539] on div at bounding box center [1096, 538] width 181 height 3
click at [1030, 539] on div at bounding box center [1096, 538] width 181 height 3
click at [1038, 539] on div at bounding box center [1096, 538] width 181 height 3
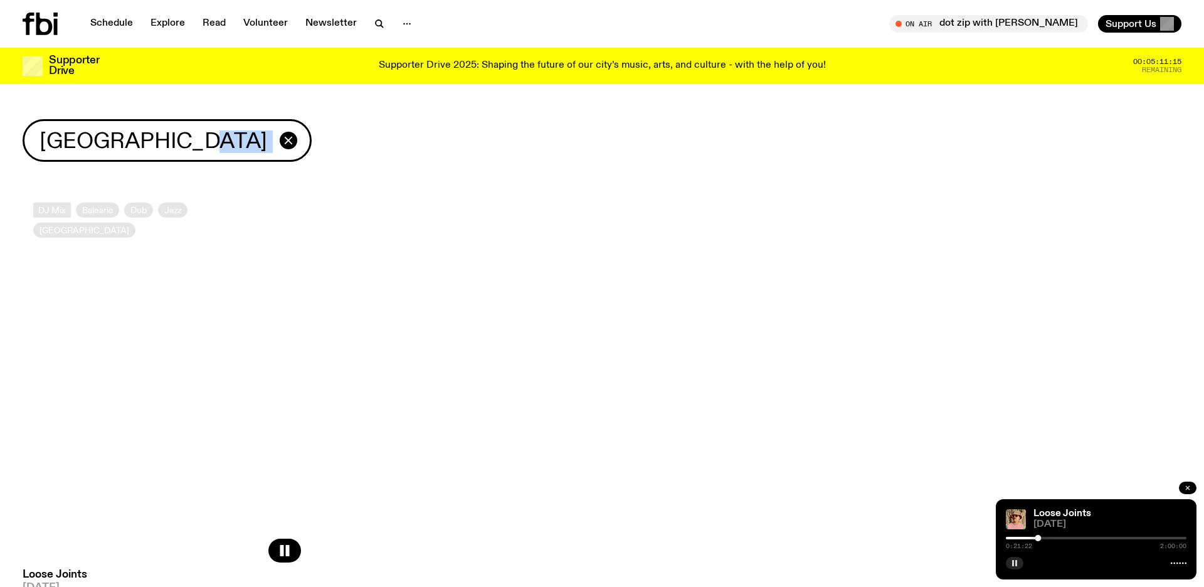
click at [1191, 486] on button "button" at bounding box center [1188, 487] width 18 height 13
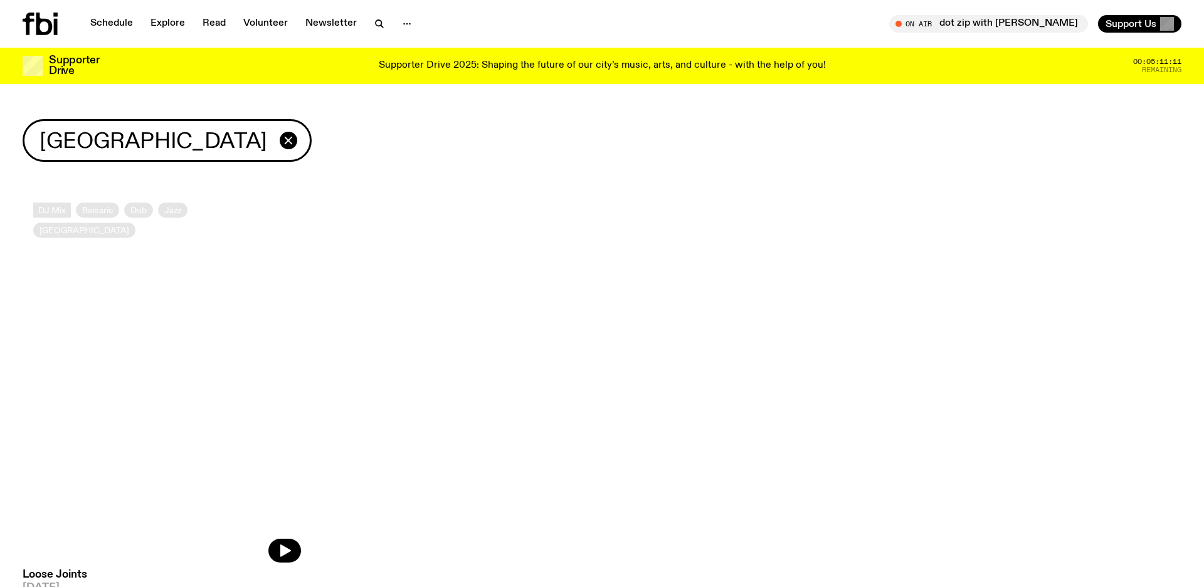
drag, startPoint x: 1191, startPoint y: 486, endPoint x: 1176, endPoint y: 486, distance: 15.0
click at [1176, 486] on div "DJ Mix Balearic Dub Jazz Detroit House Loose Joints [DATE] Load more" at bounding box center [602, 437] width 1204 height 491
click at [503, 486] on div "DJ Mix Balearic Dub Jazz Detroit House Loose Joints [DATE] Load more" at bounding box center [602, 437] width 1204 height 491
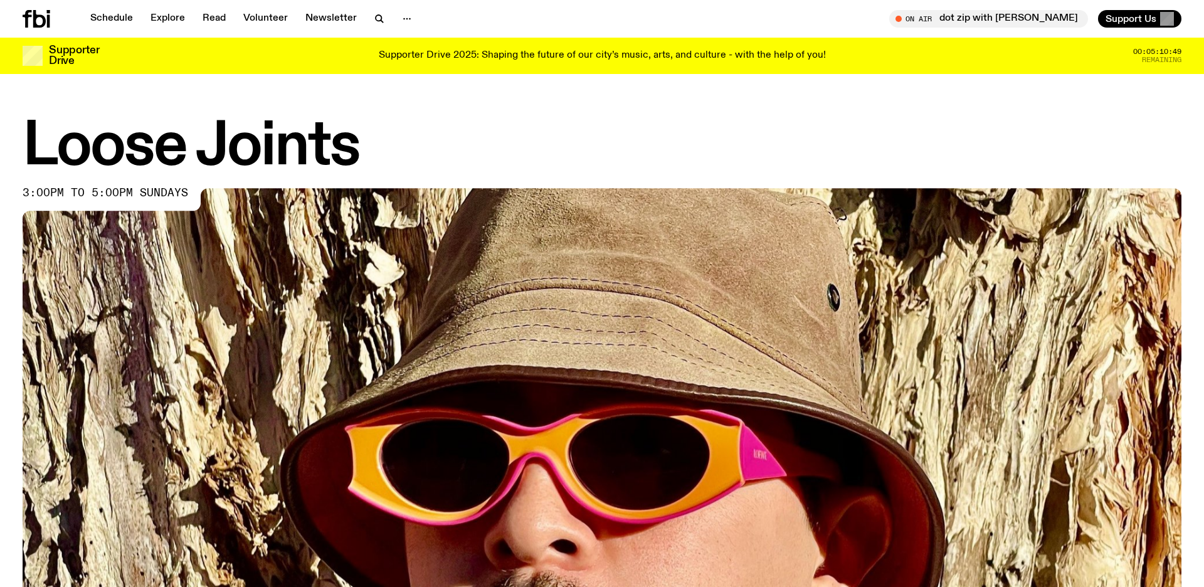
scroll to position [672, 0]
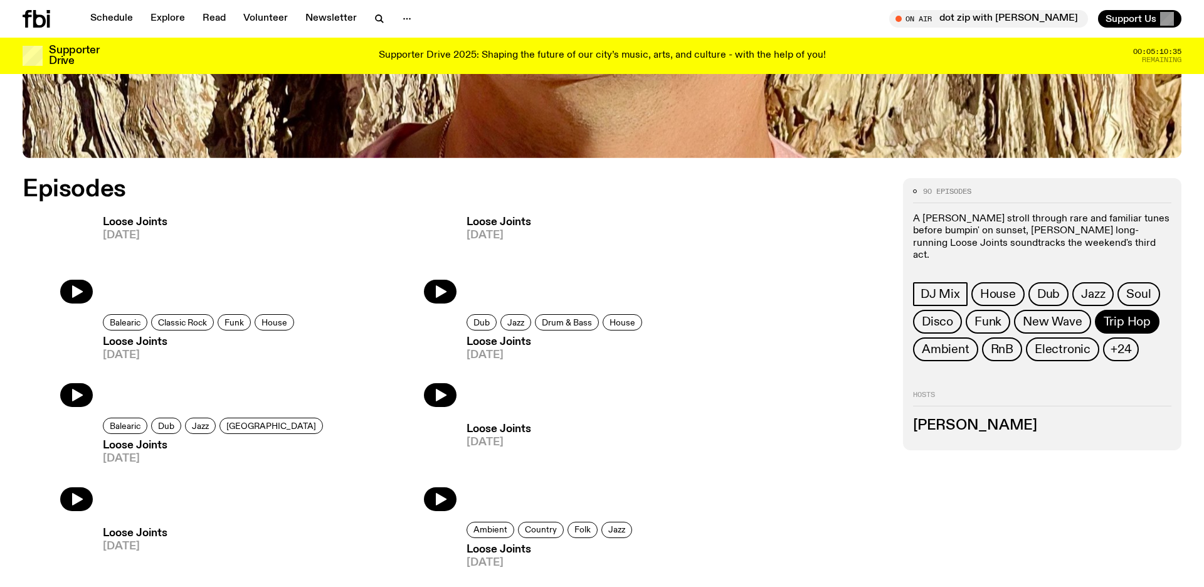
click at [1137, 310] on link "Trip Hop" at bounding box center [1127, 322] width 65 height 24
